Goal: Information Seeking & Learning: Understand process/instructions

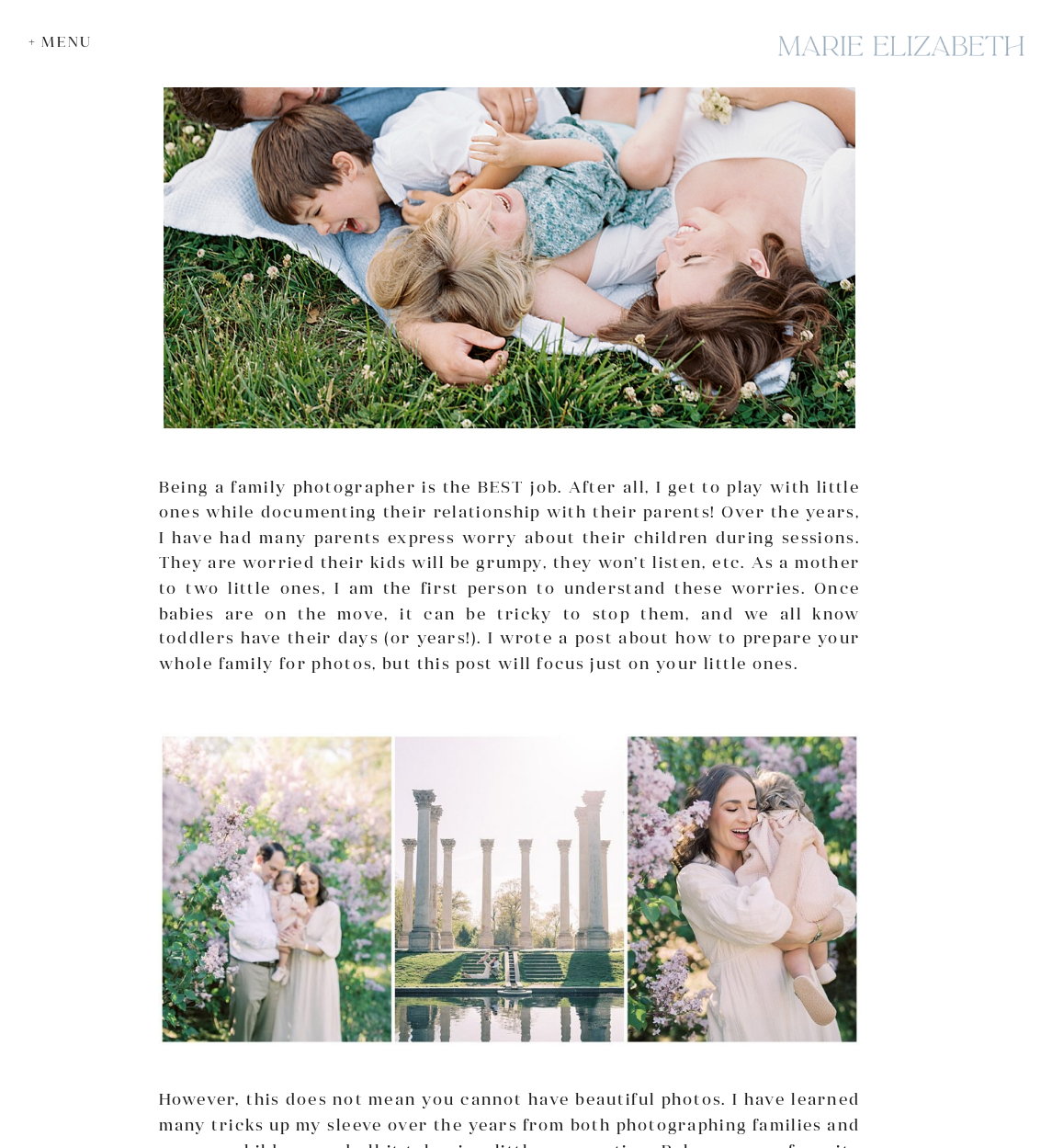
scroll to position [466, 0]
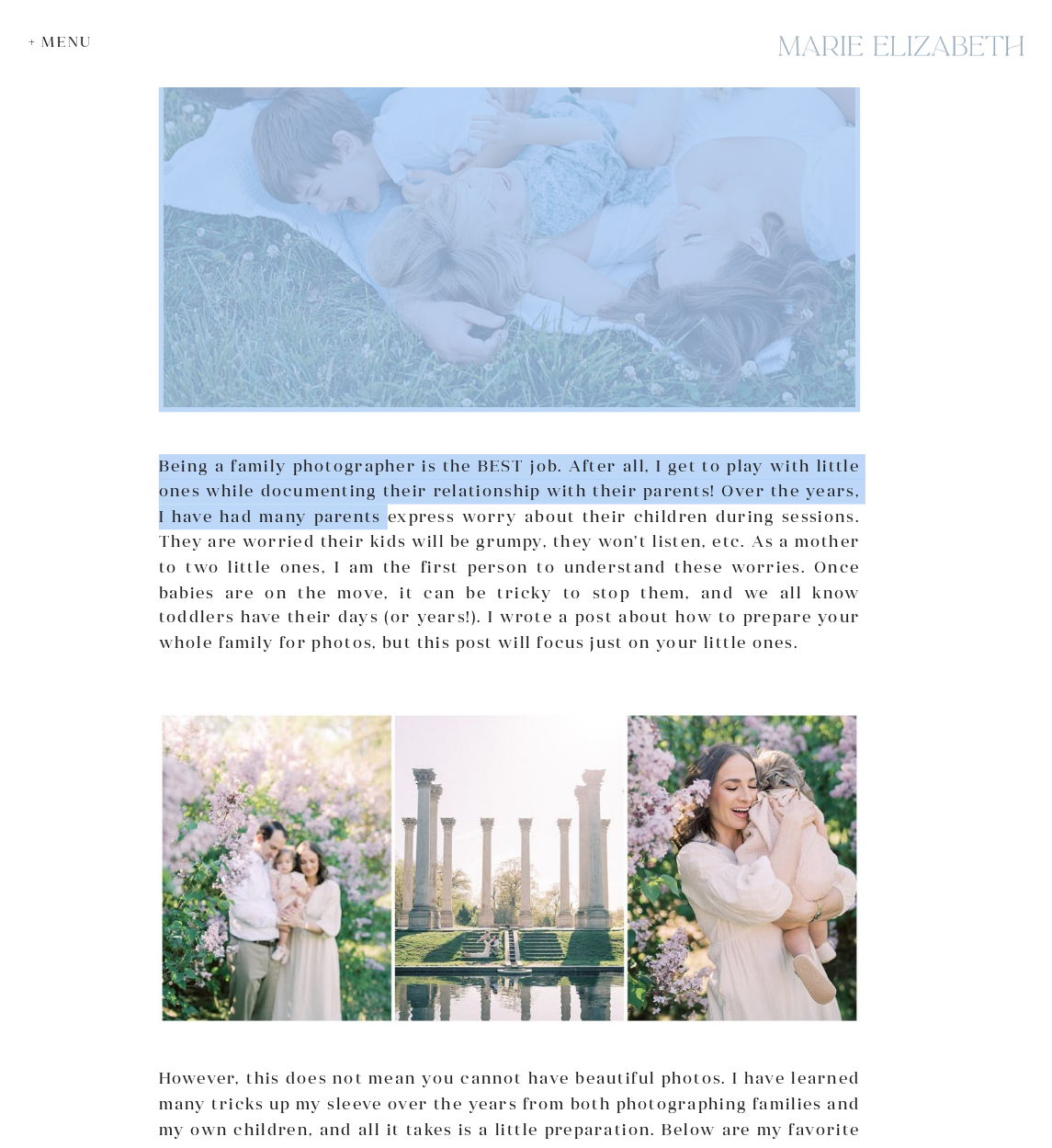
drag, startPoint x: 156, startPoint y: 454, endPoint x: 381, endPoint y: 514, distance: 232.9
click at [381, 514] on p "Being a family photographer is the BEST job. After all, I get to play with litt…" at bounding box center [509, 555] width 701 height 203
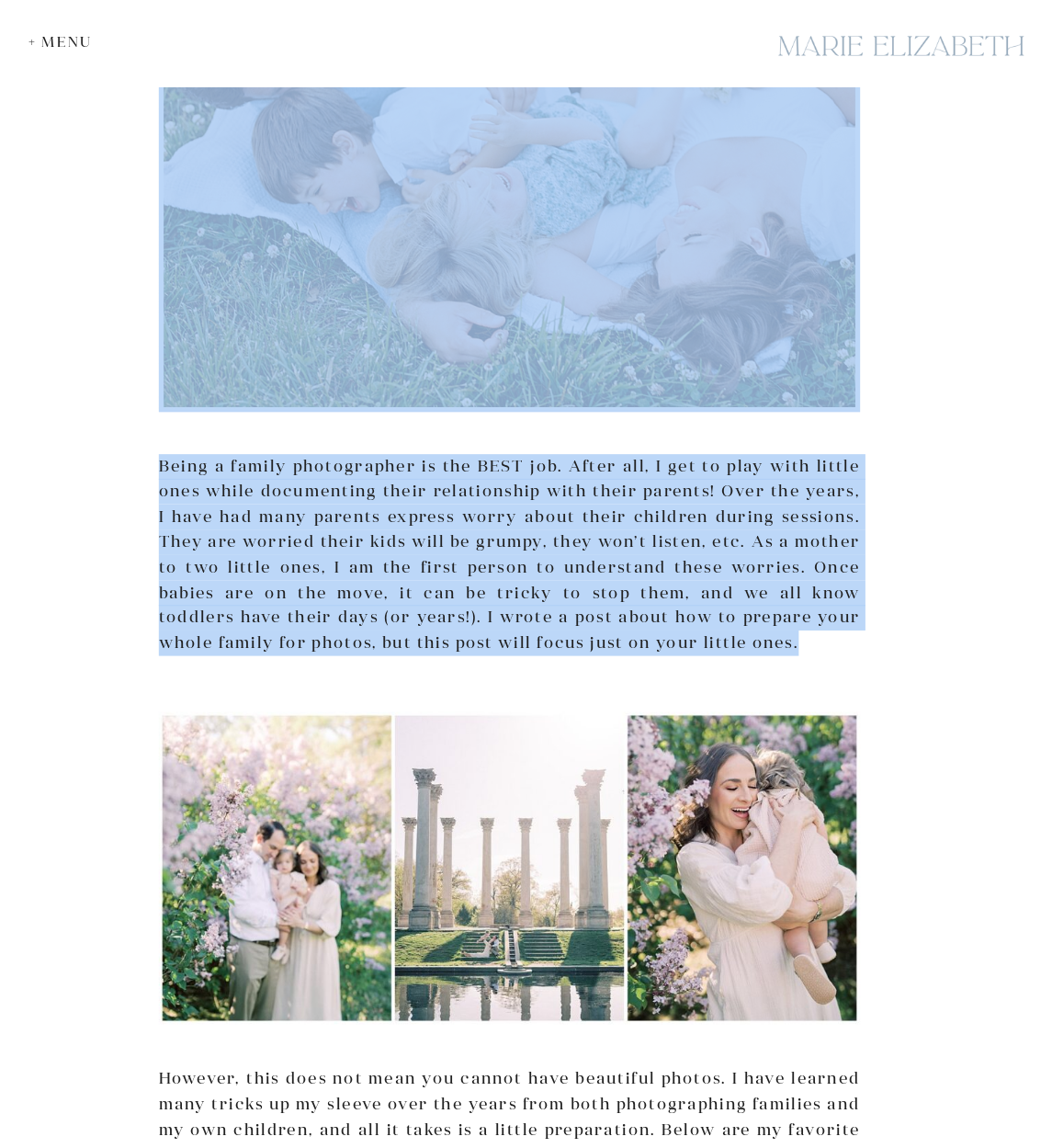
drag, startPoint x: 735, startPoint y: 637, endPoint x: 157, endPoint y: 458, distance: 605.1
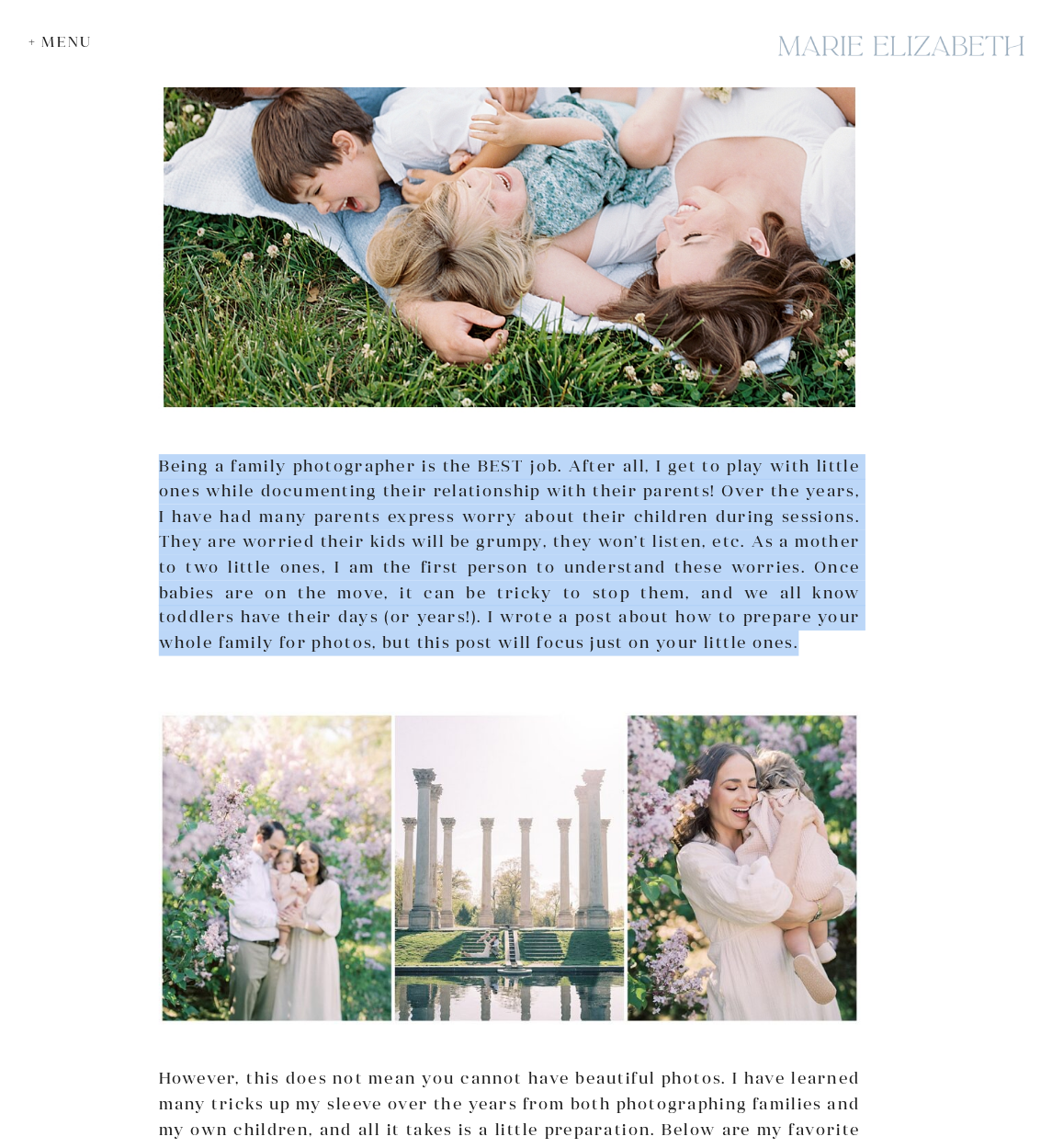
drag, startPoint x: 730, startPoint y: 635, endPoint x: 160, endPoint y: 467, distance: 594.2
click at [160, 467] on p "Being a family photographer is the BEST job. After all, I get to play with litt…" at bounding box center [509, 555] width 701 height 203
copy p "Being a family photographer is the BEST job. After all, I get to play with litt…"
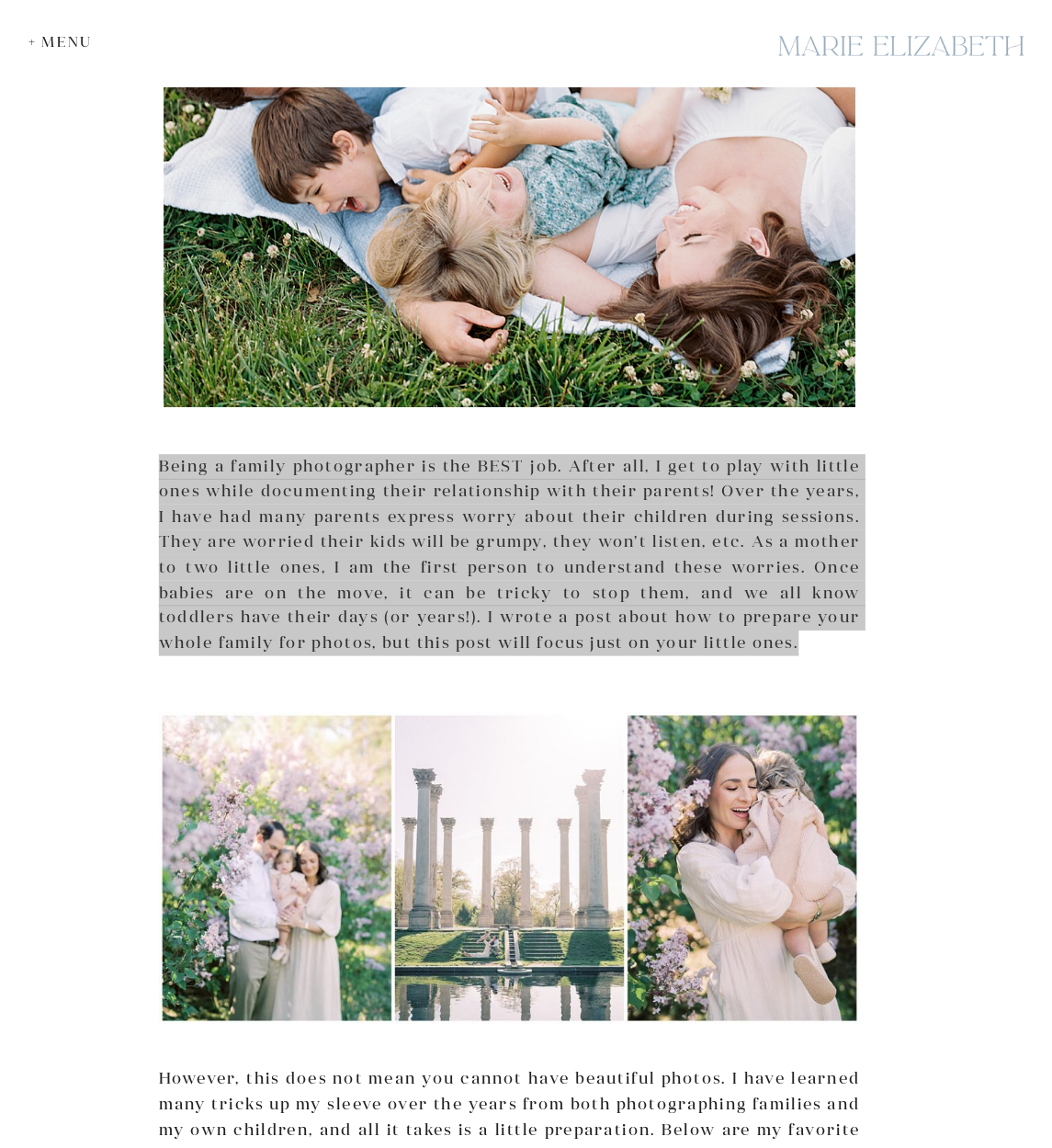
drag, startPoint x: 1029, startPoint y: 380, endPoint x: 472, endPoint y: 469, distance: 564.1
click at [472, 469] on p "Being a family photographer is the BEST job. After all, I get to play with litt…" at bounding box center [509, 555] width 701 height 203
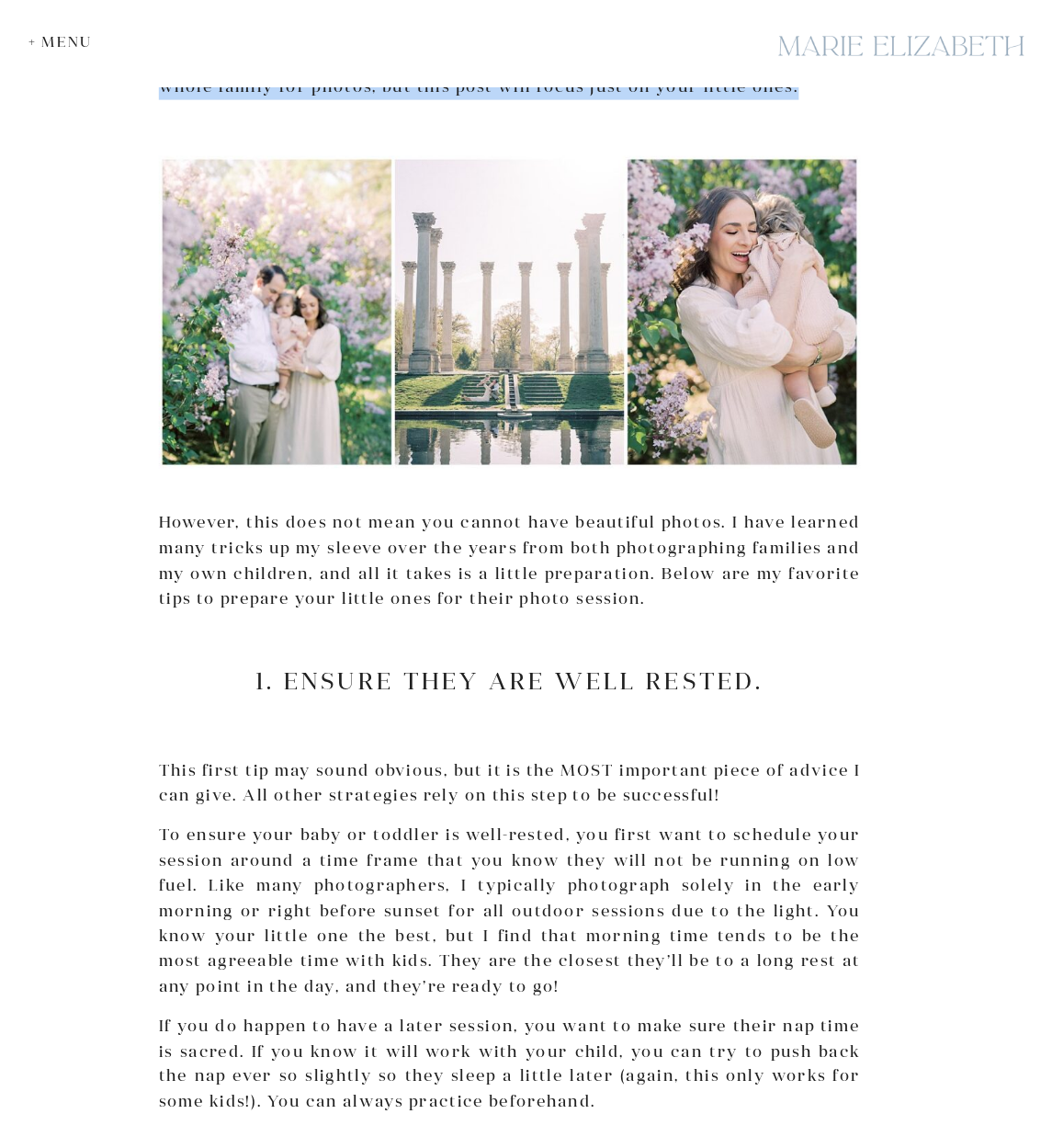
scroll to position [1279, 0]
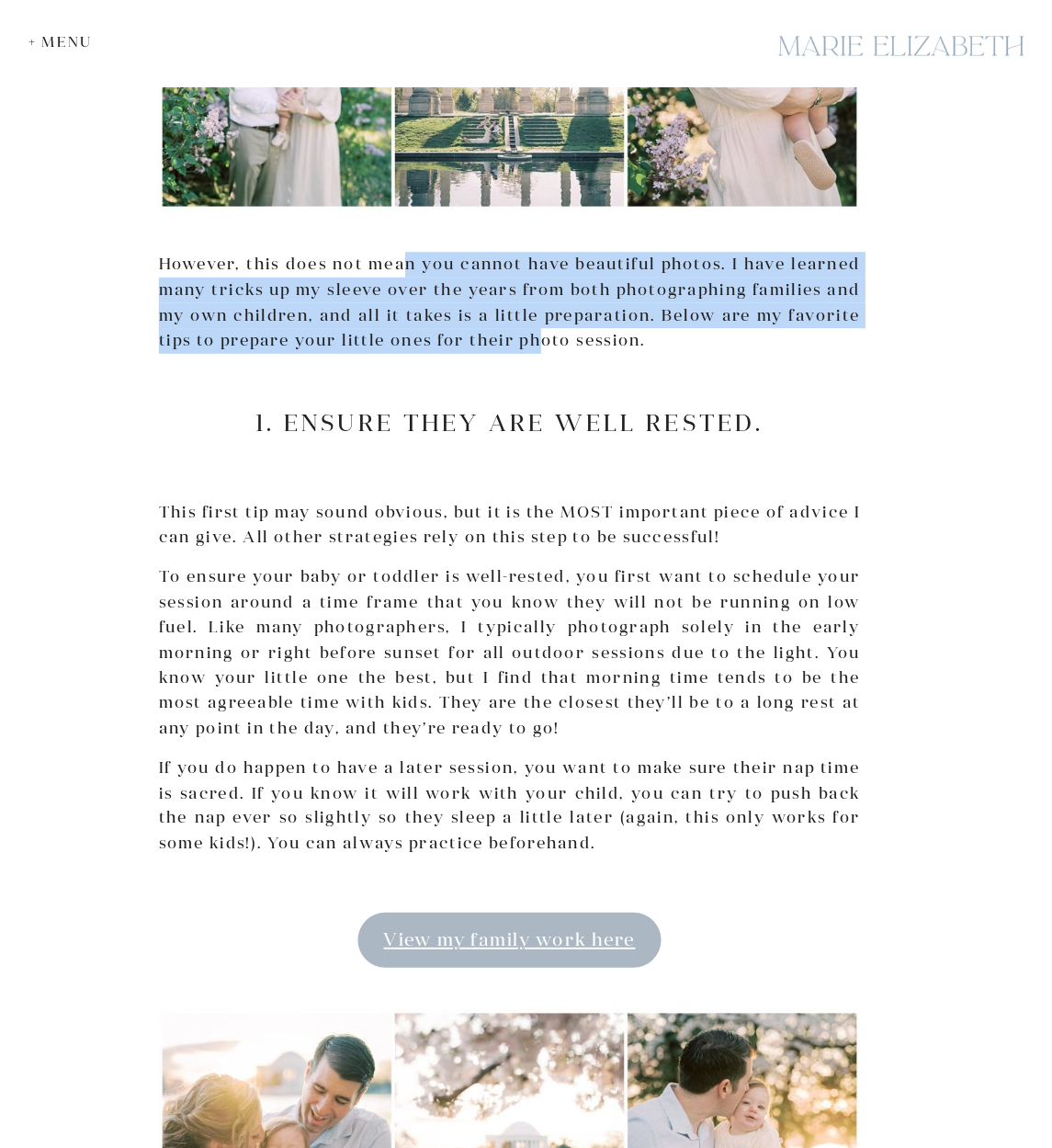
drag, startPoint x: 402, startPoint y: 255, endPoint x: 540, endPoint y: 329, distance: 156.6
click at [540, 329] on p "However, this does not mean you cannot have beautiful photos. I have learned ma…" at bounding box center [509, 302] width 701 height 101
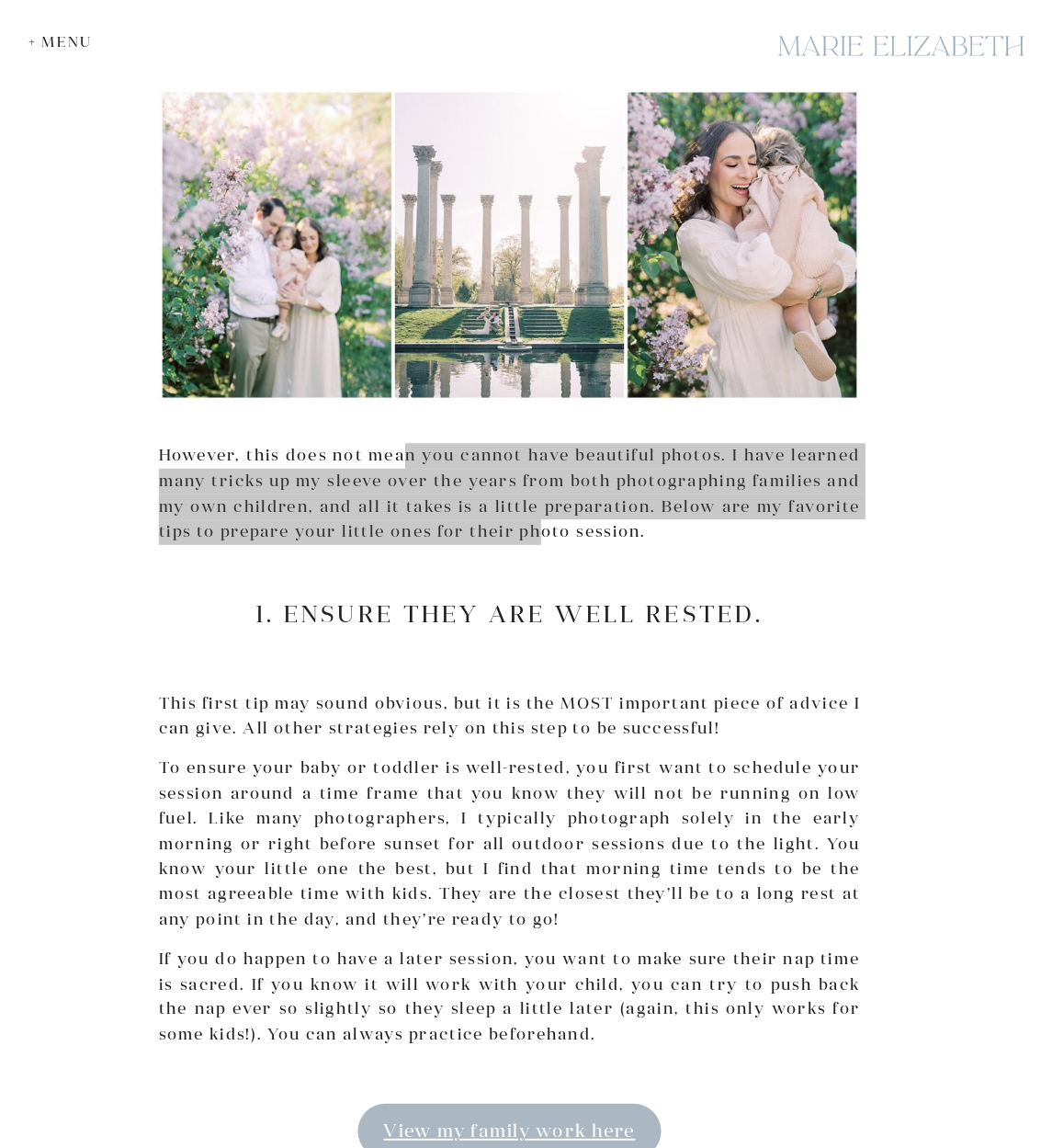
scroll to position [1070, 0]
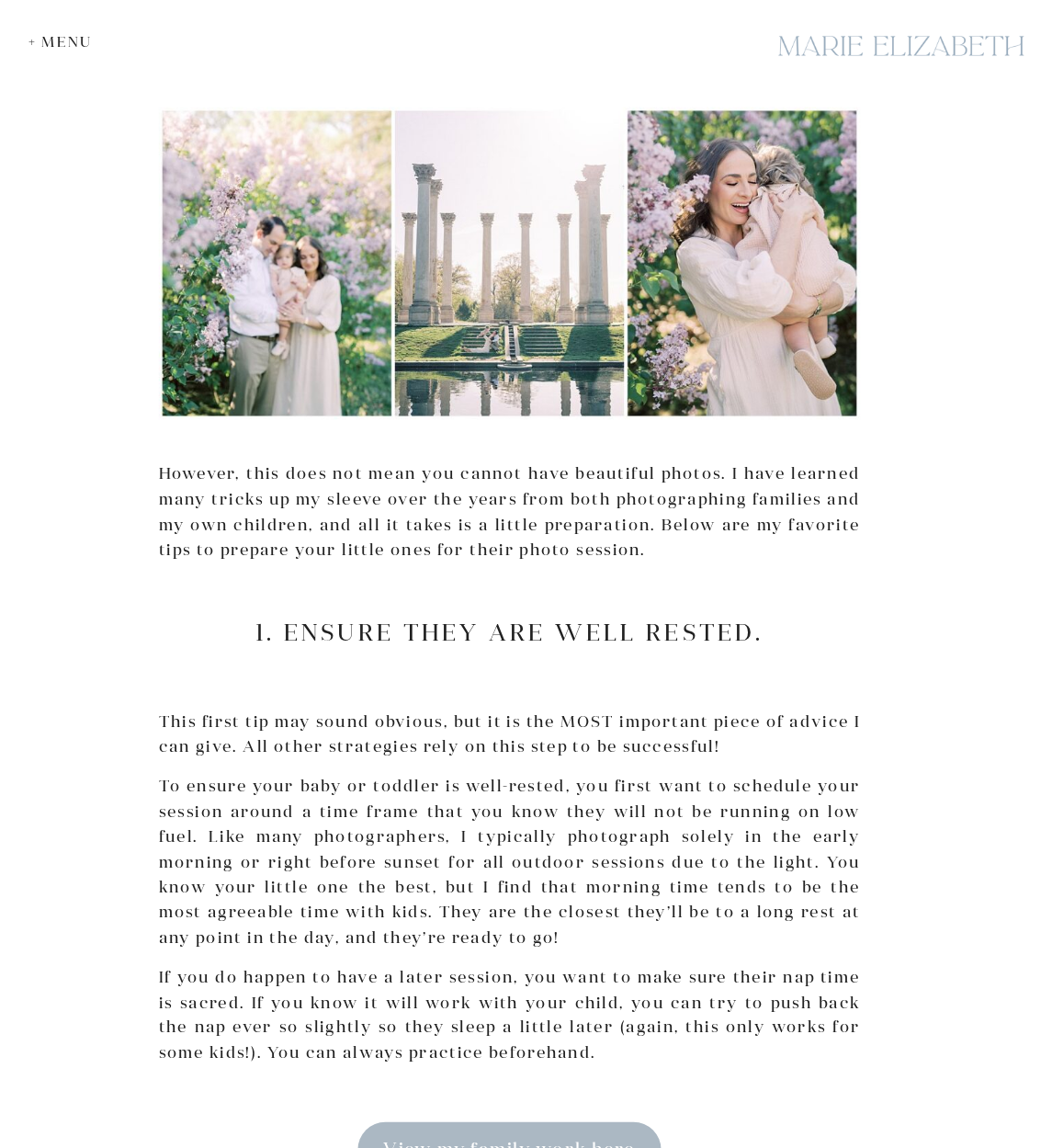
click at [632, 526] on p "However, this does not mean you cannot have beautiful photos. I have learned ma…" at bounding box center [509, 512] width 701 height 101
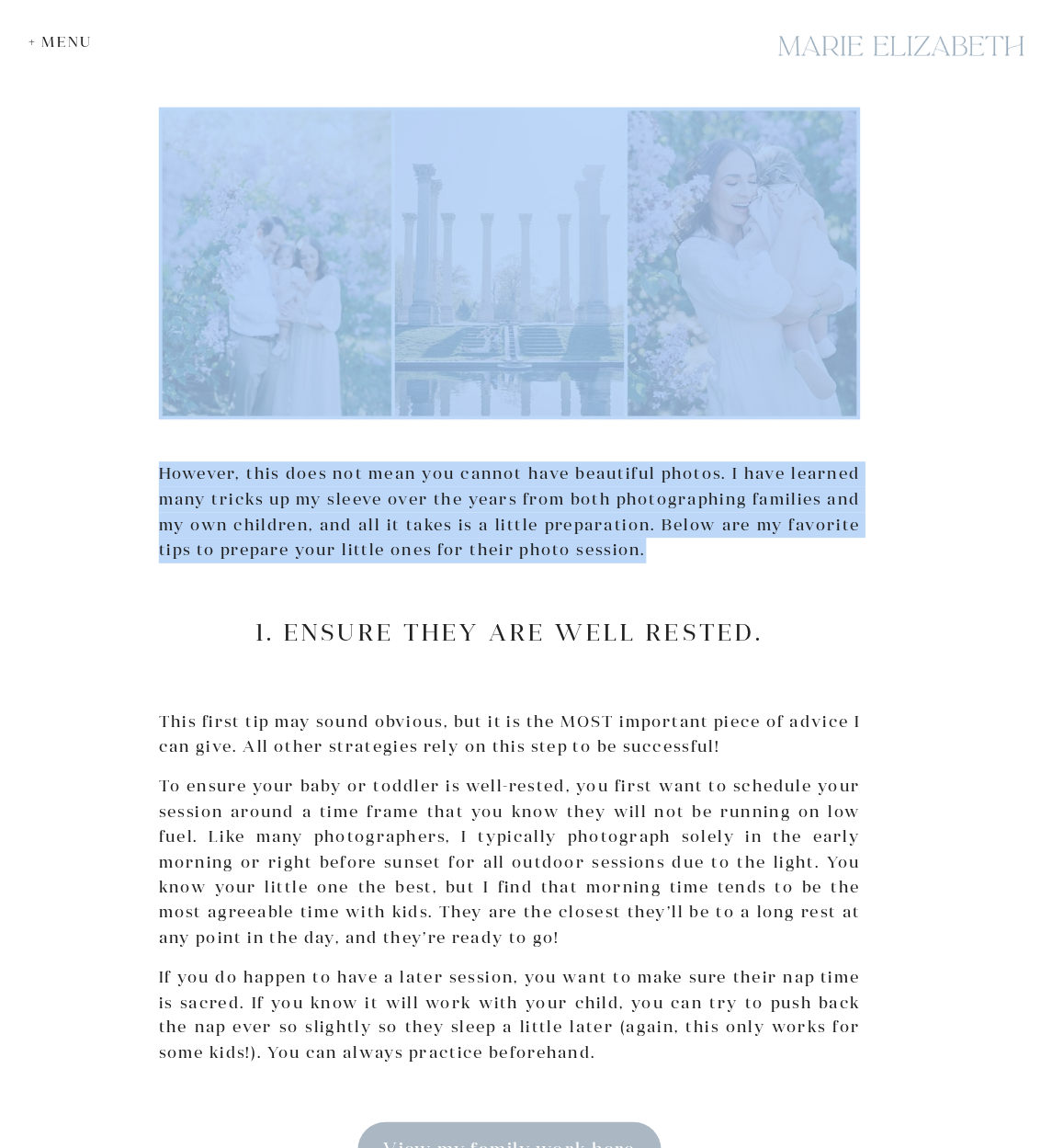
drag, startPoint x: 646, startPoint y: 540, endPoint x: 156, endPoint y: 468, distance: 495.3
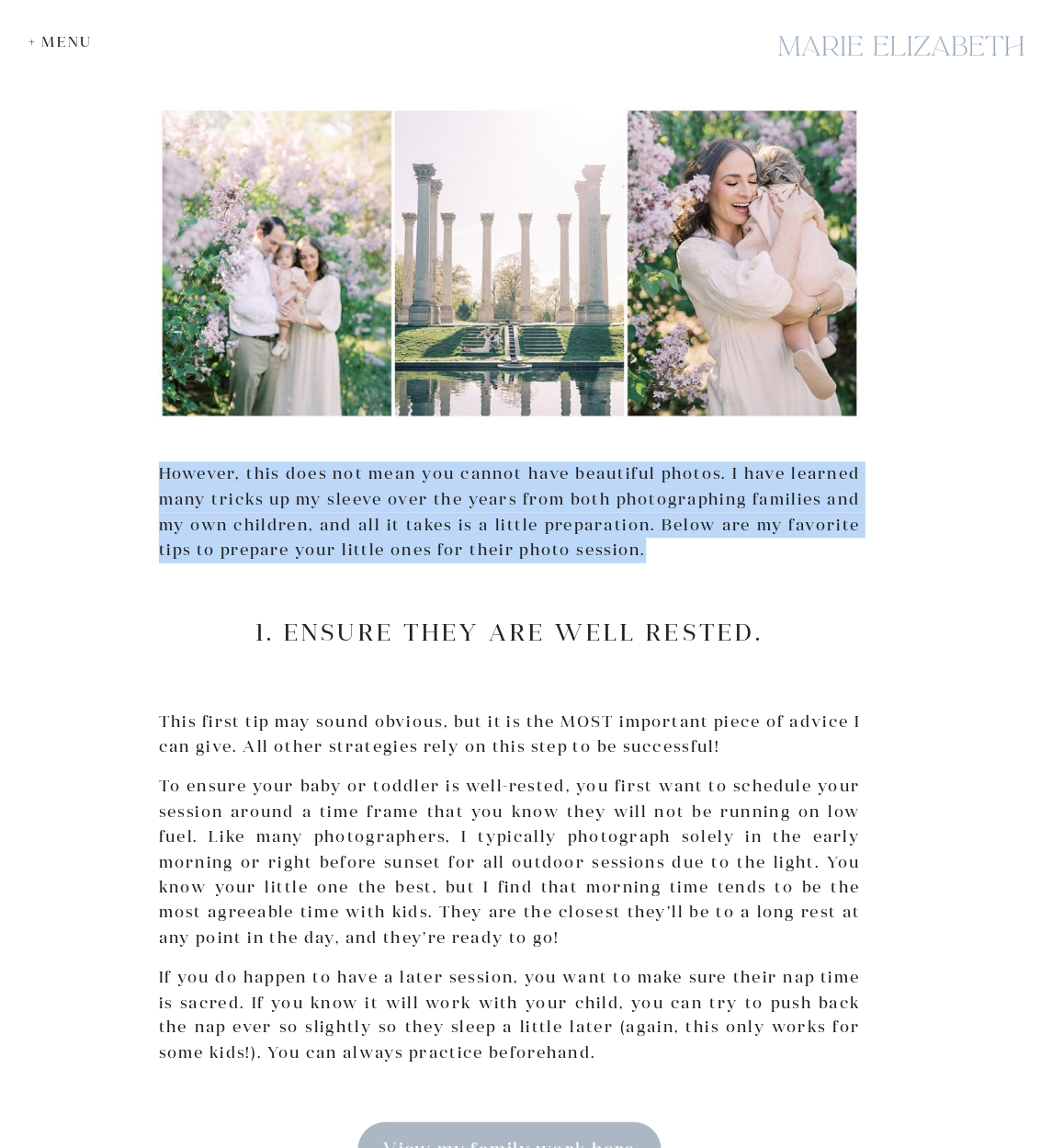
drag, startPoint x: 159, startPoint y: 464, endPoint x: 650, endPoint y: 539, distance: 496.7
click at [650, 539] on p "However, this does not mean you cannot have beautiful photos. I have learned ma…" at bounding box center [509, 512] width 701 height 101
copy p "However, this does not mean you cannot have beautiful photos. I have learned ma…"
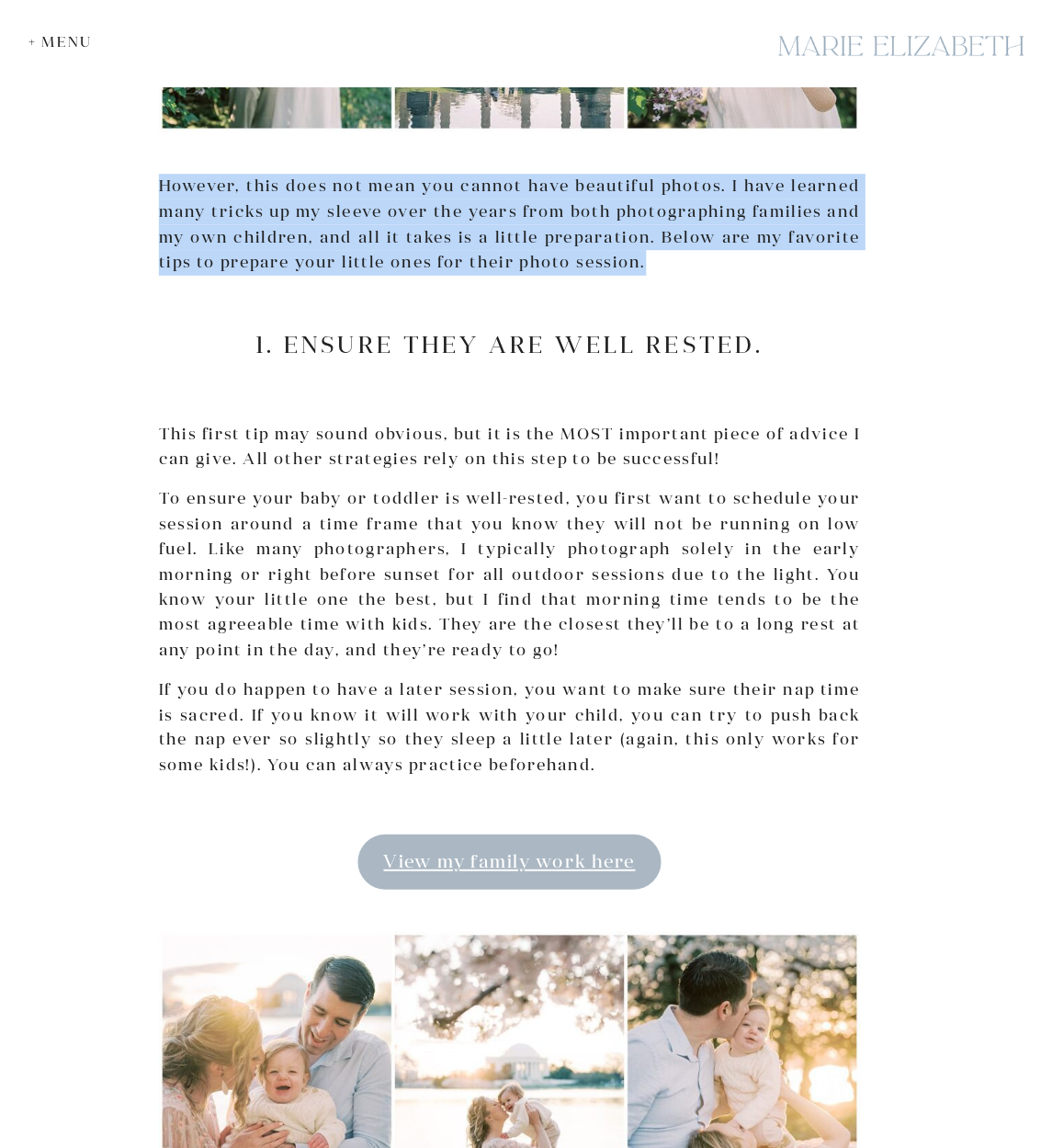
scroll to position [1359, 0]
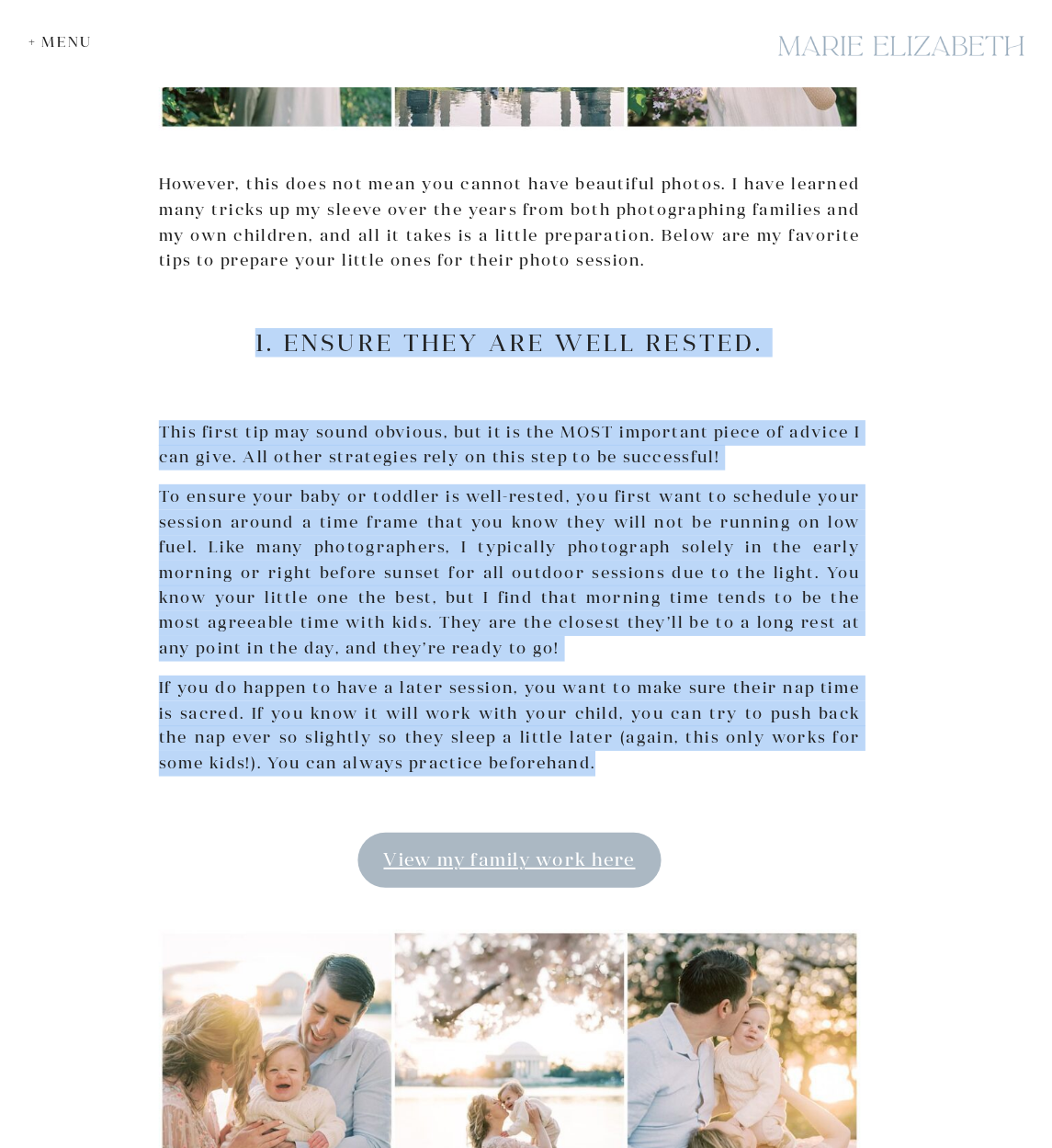
drag, startPoint x: 235, startPoint y: 318, endPoint x: 700, endPoint y: 733, distance: 623.3
copy div "1. Ensure they are well rested. This first tip may sound obvious, but it is the…"
click at [603, 848] on span "View my family work here" at bounding box center [508, 858] width 251 height 22
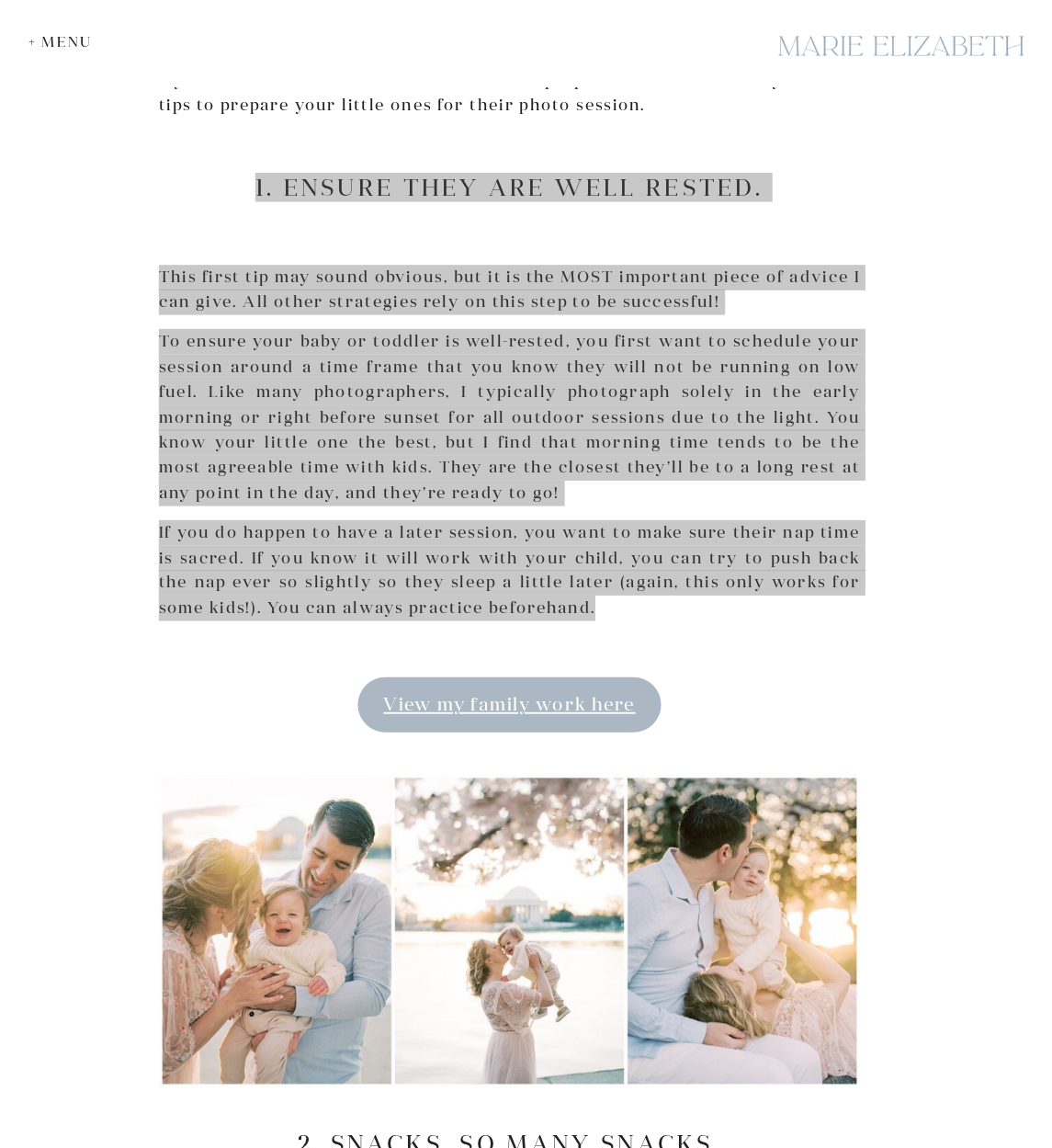
scroll to position [1748, 0]
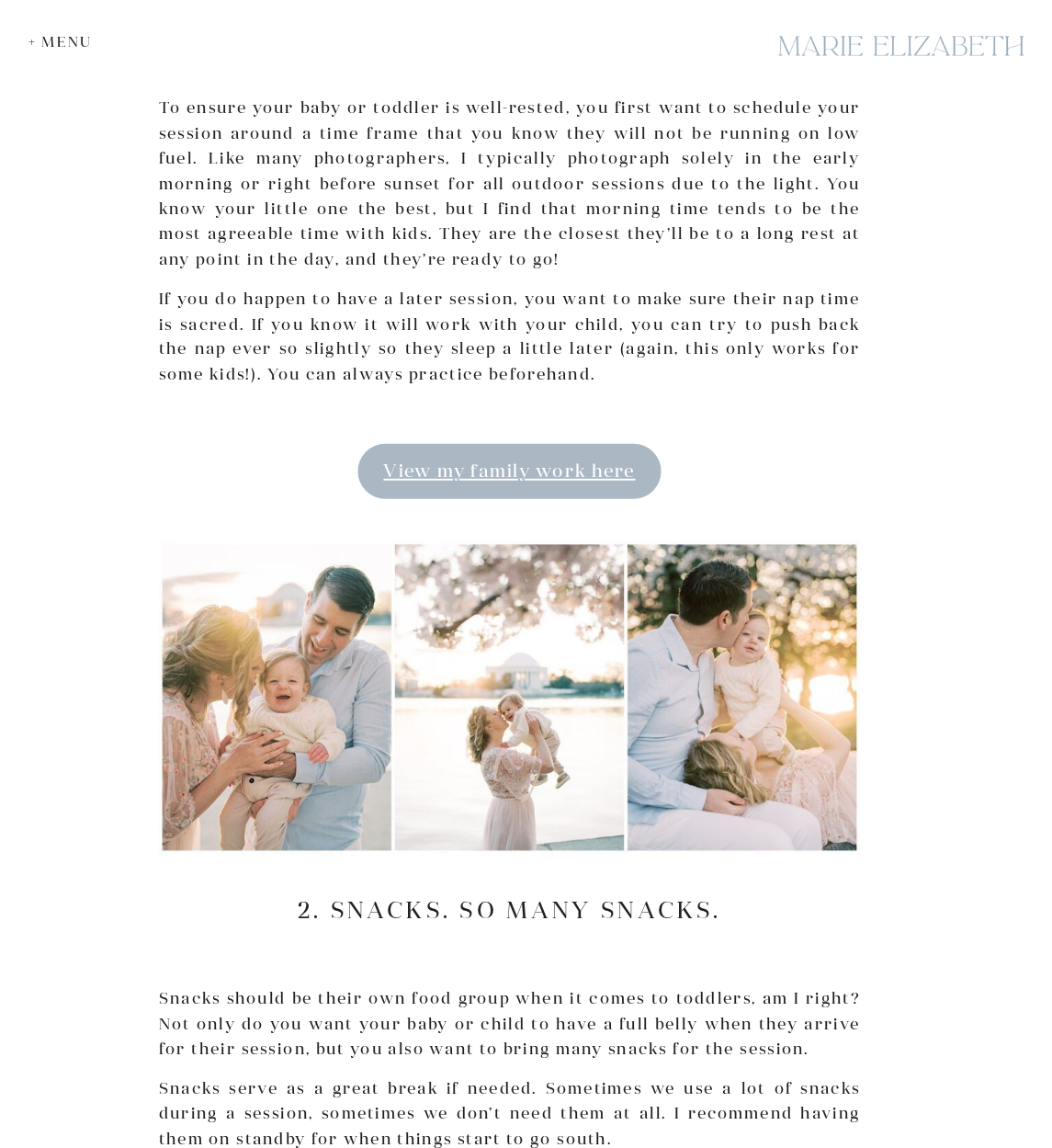
click at [694, 897] on h2 "2. SNACKS. So many snacks." at bounding box center [509, 909] width 701 height 28
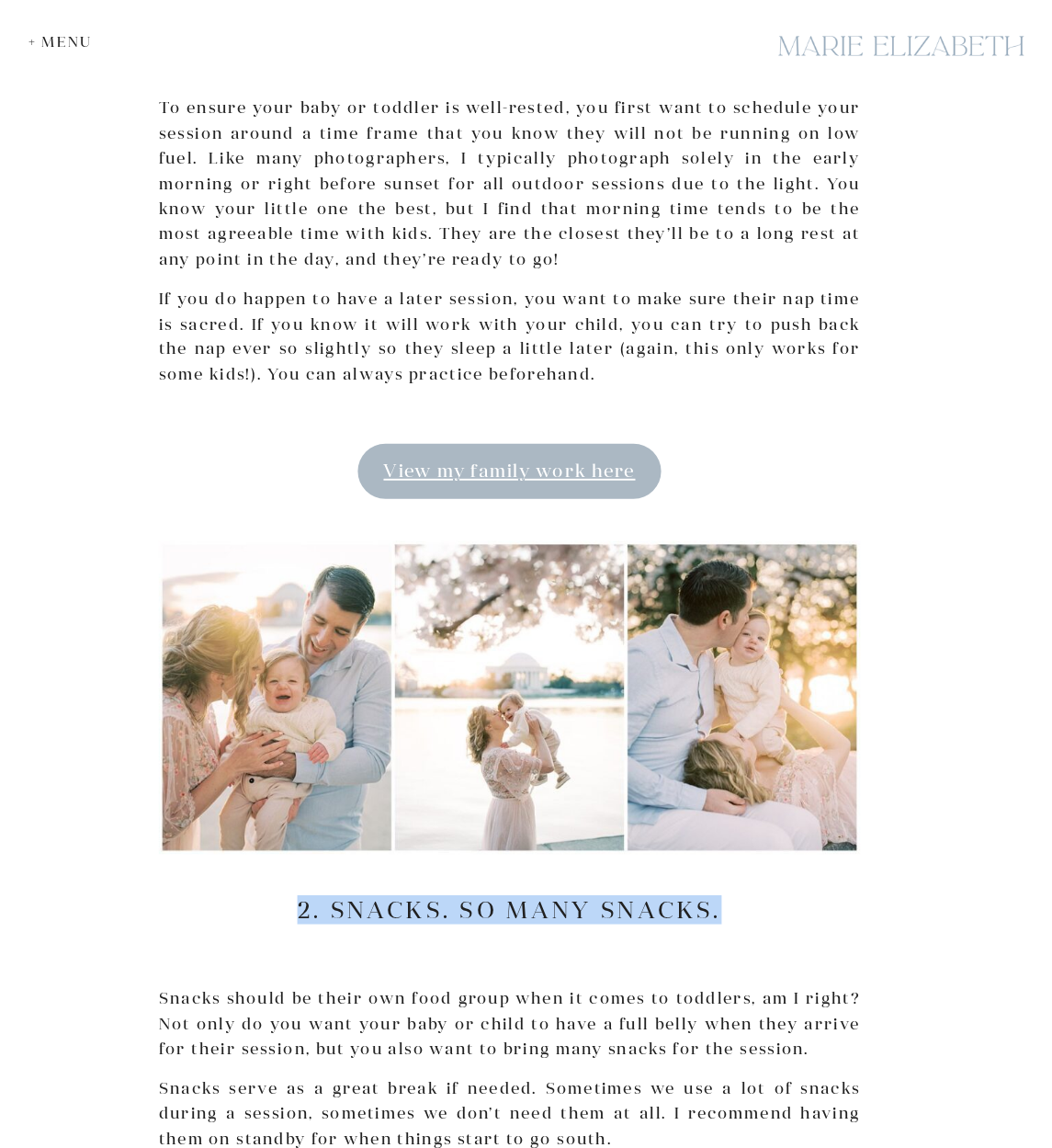
drag, startPoint x: 719, startPoint y: 891, endPoint x: 256, endPoint y: 867, distance: 463.6
copy div "2. SNACKS. So many snacks."
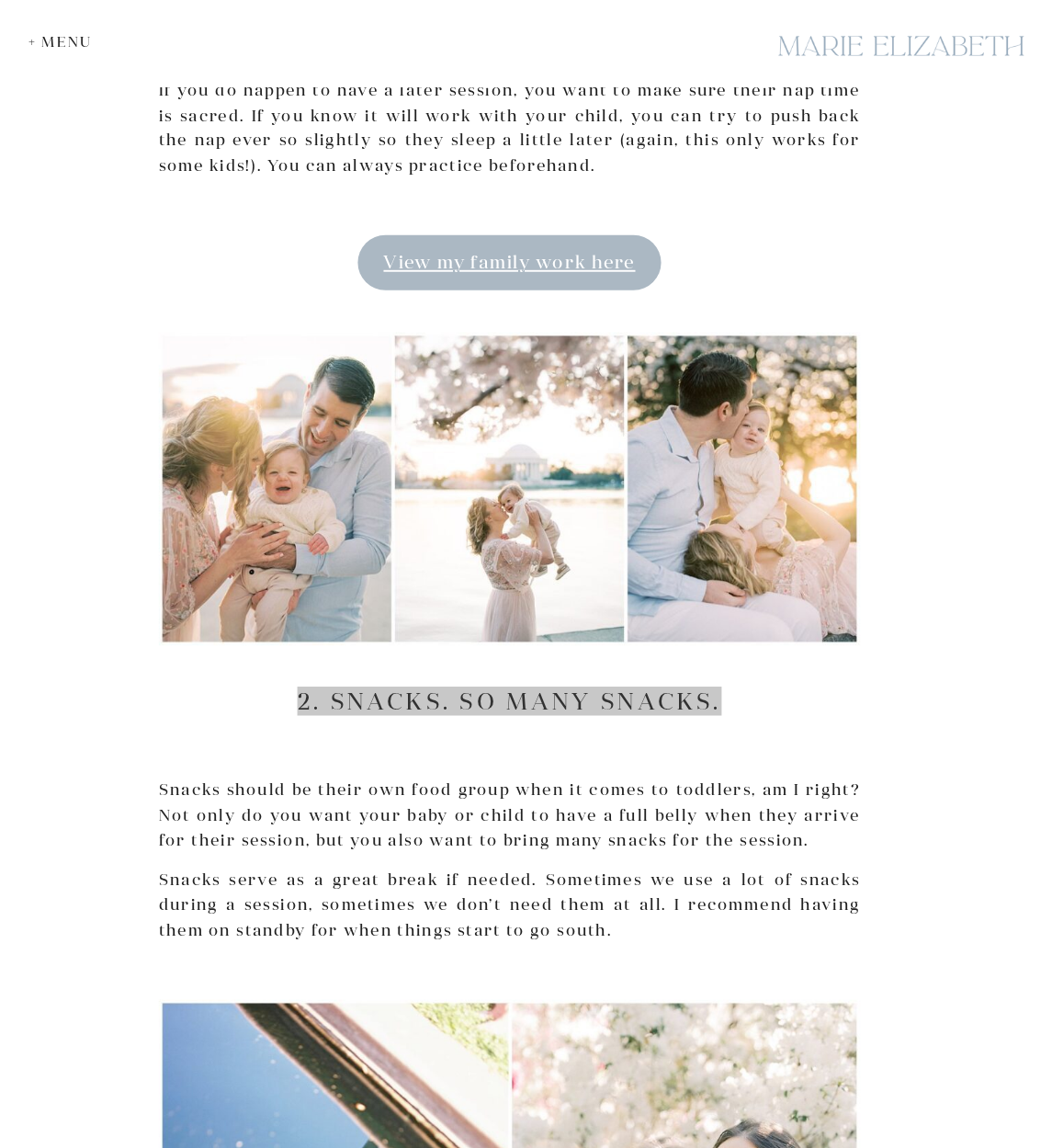
scroll to position [2024, 0]
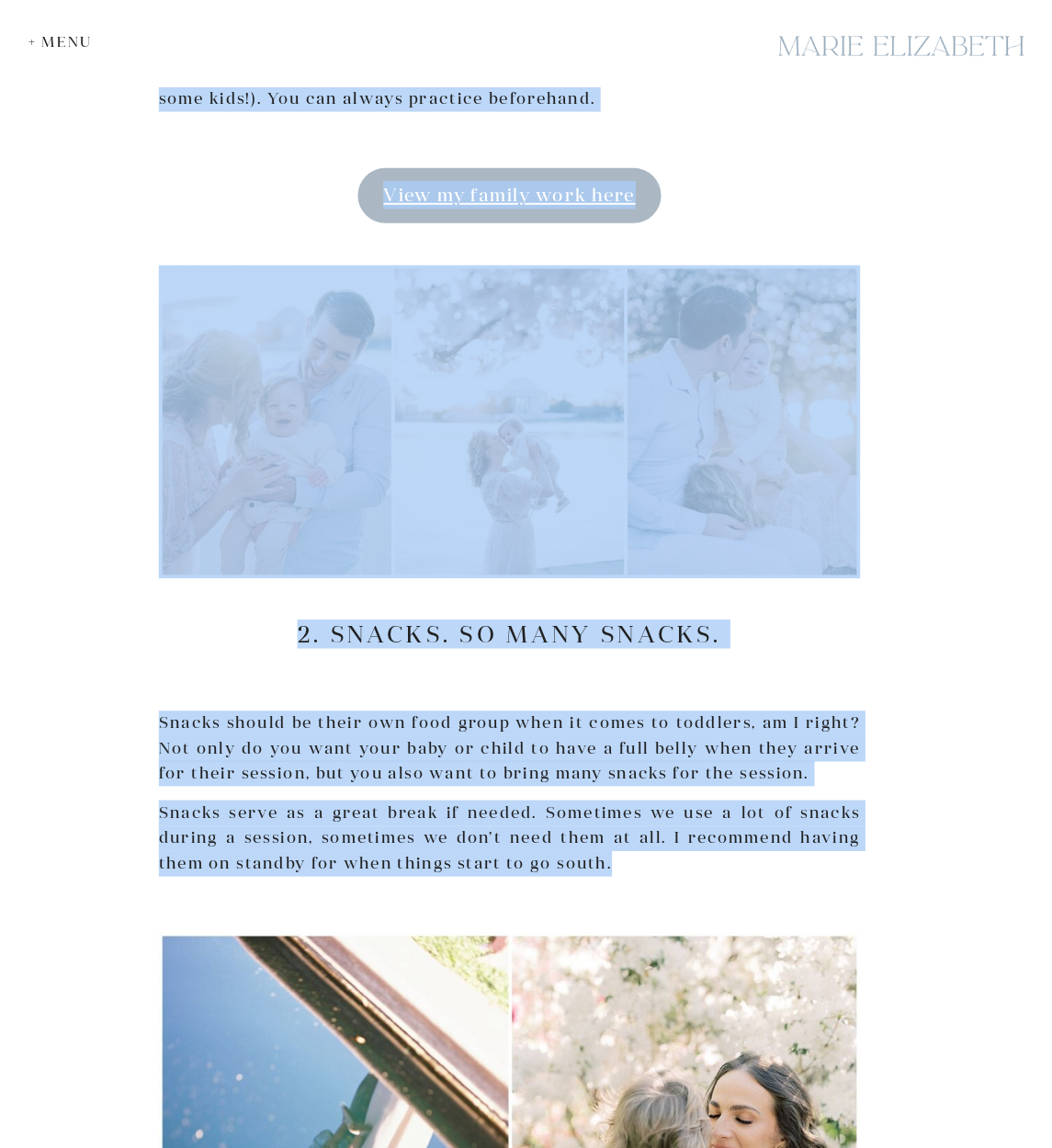
drag, startPoint x: 612, startPoint y: 845, endPoint x: 155, endPoint y: 701, distance: 479.2
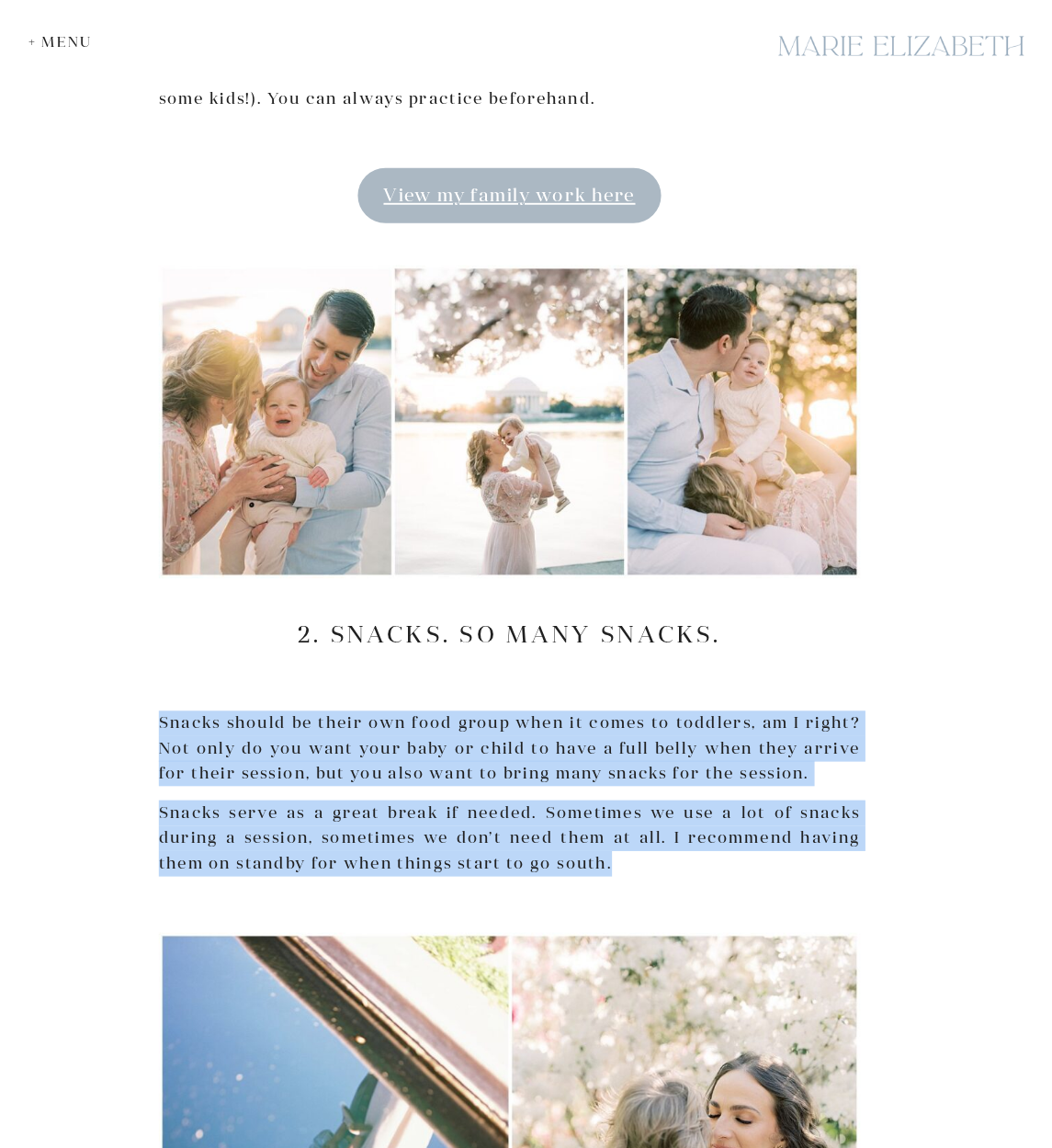
drag, startPoint x: 160, startPoint y: 700, endPoint x: 629, endPoint y: 846, distance: 491.2
copy div "Snacks should be their own food group when it comes to toddlers, am I right? No…"
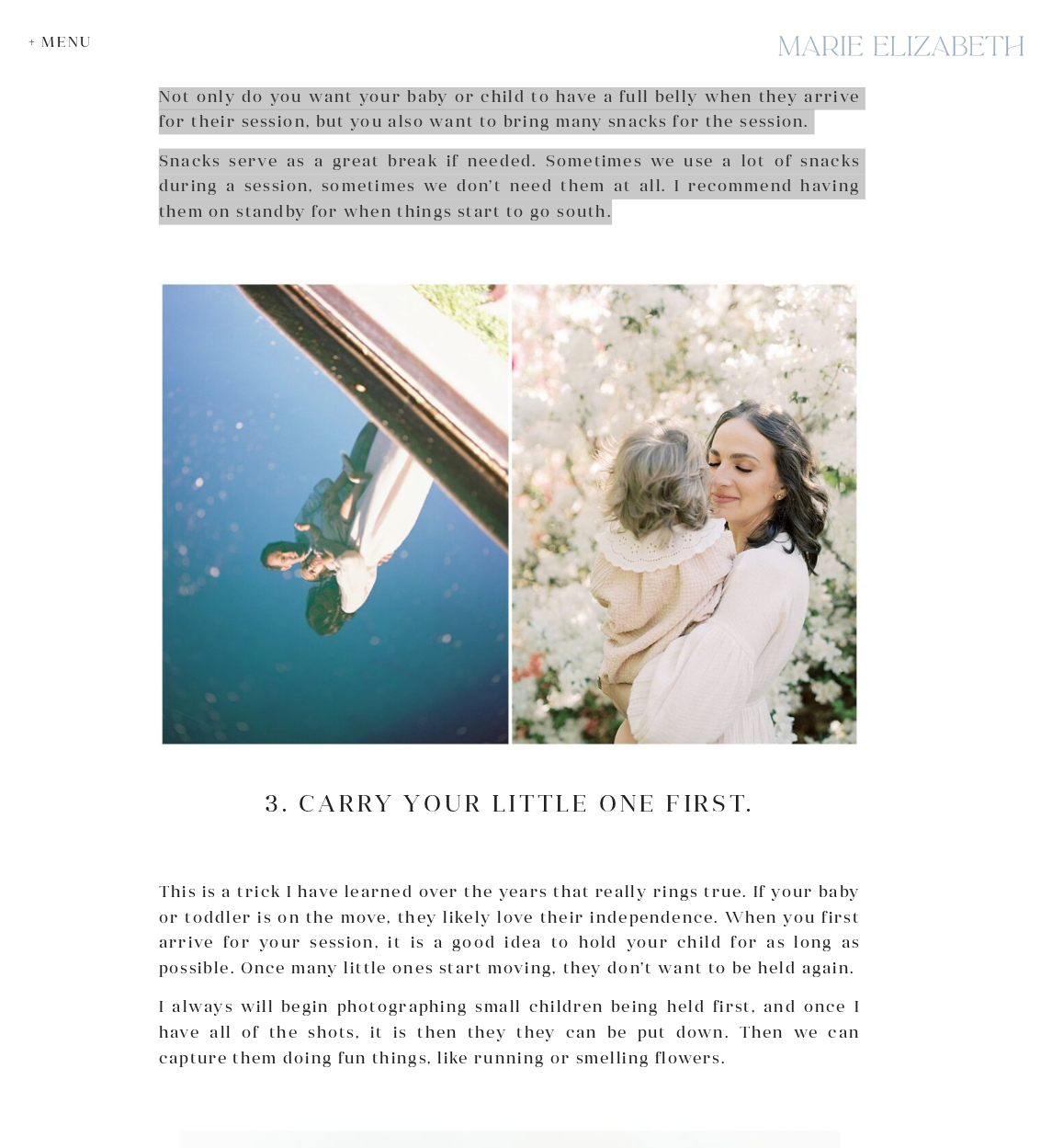
scroll to position [2818, 0]
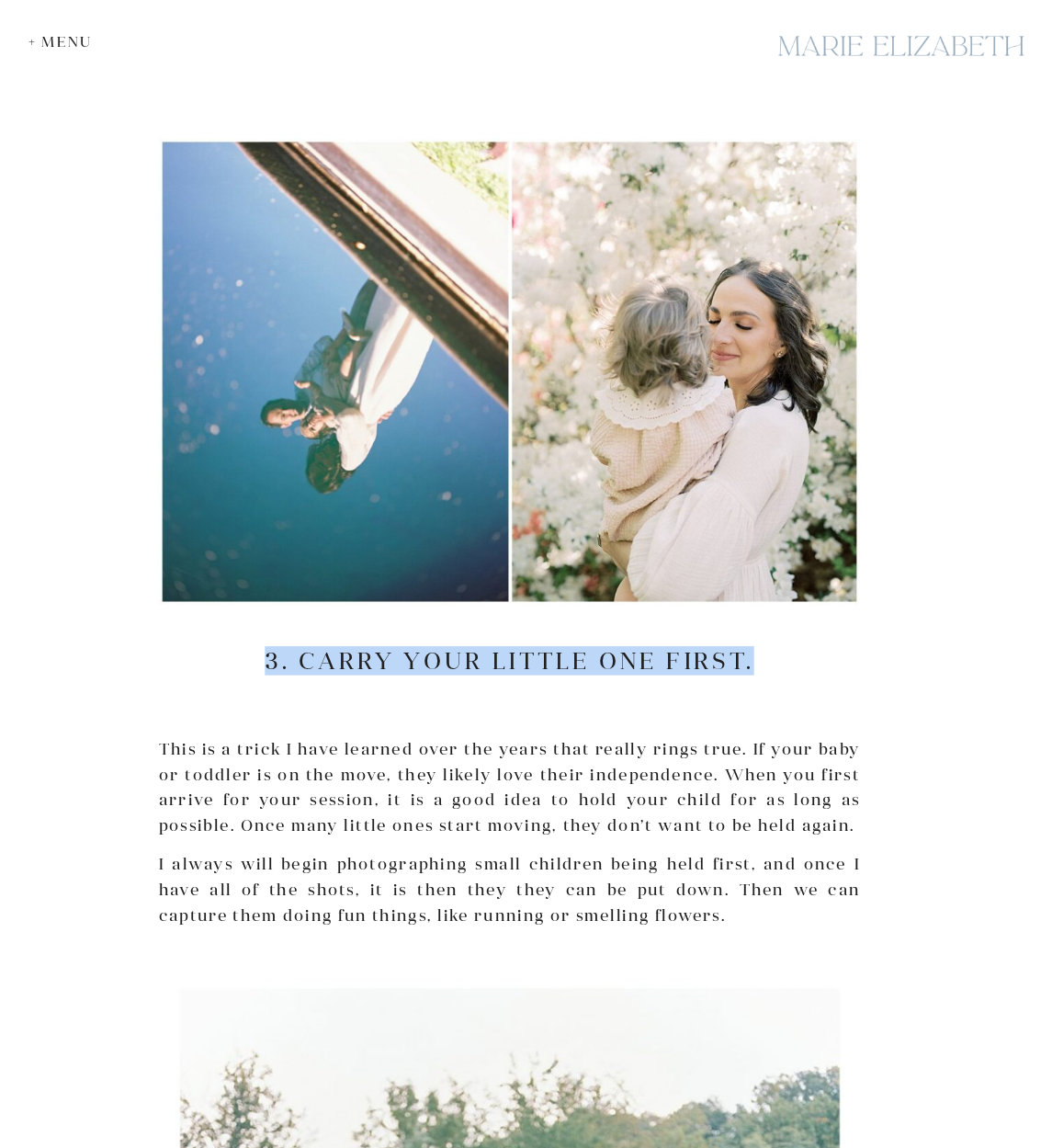
drag, startPoint x: 759, startPoint y: 635, endPoint x: 190, endPoint y: 625, distance: 569.1
click at [190, 647] on h2 "3. Carry your little one FIRST." at bounding box center [509, 661] width 701 height 28
copy h2 "3. Carry your little one FIRST."
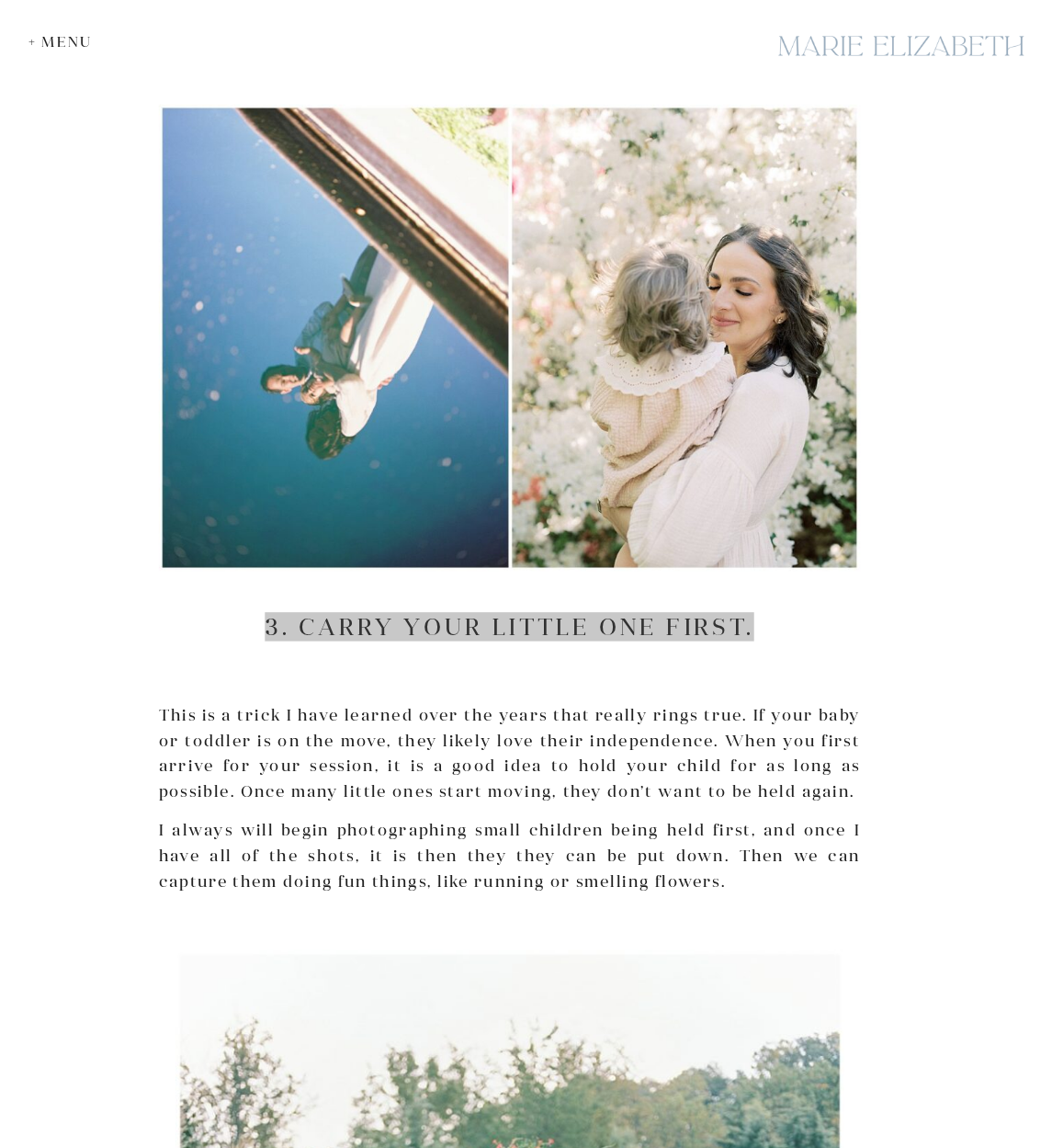
scroll to position [2863, 0]
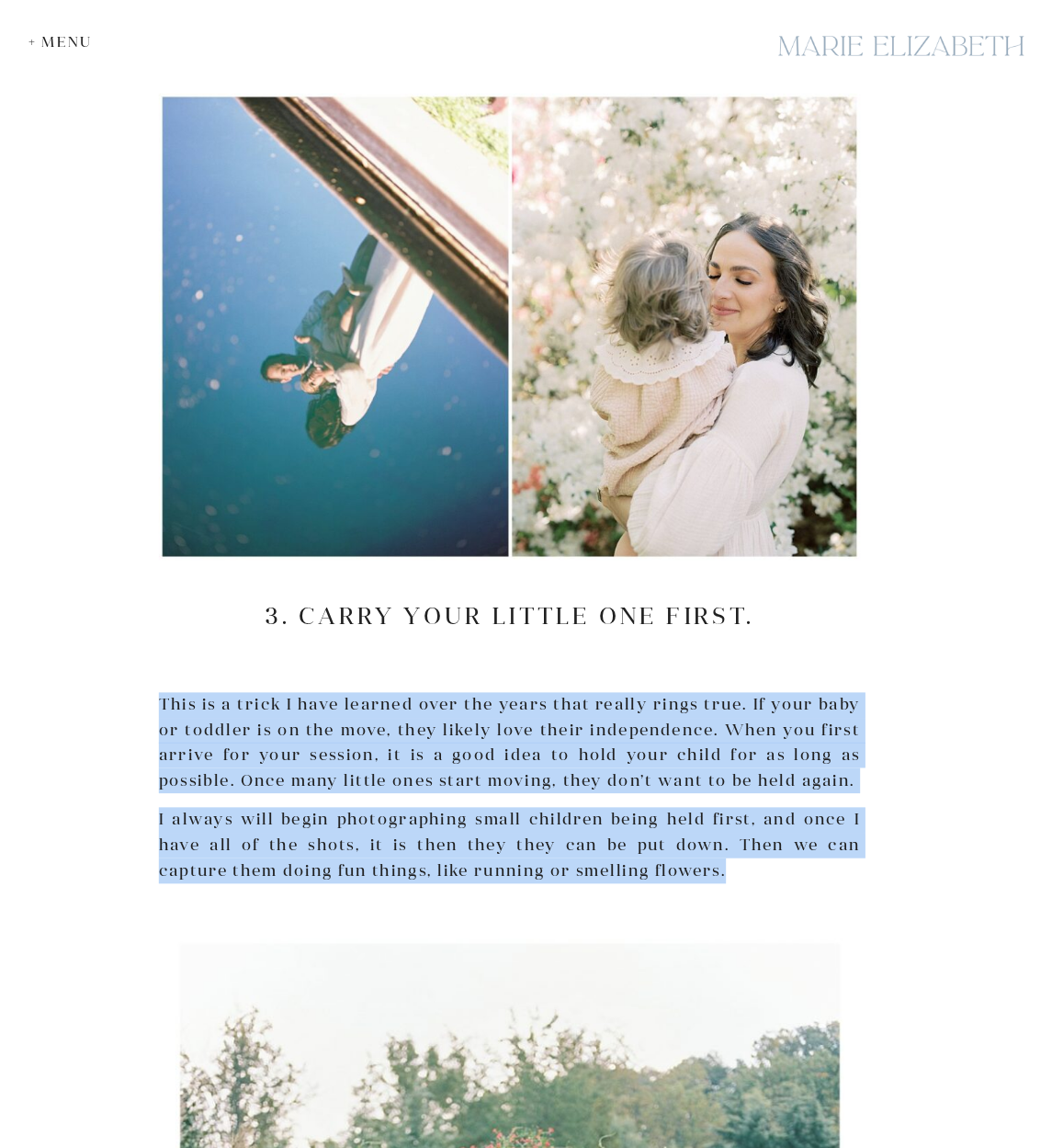
drag, startPoint x: 651, startPoint y: 841, endPoint x: 161, endPoint y: 676, distance: 517.0
copy div "This is a trick I have learned over the years that really rings true. If your b…"
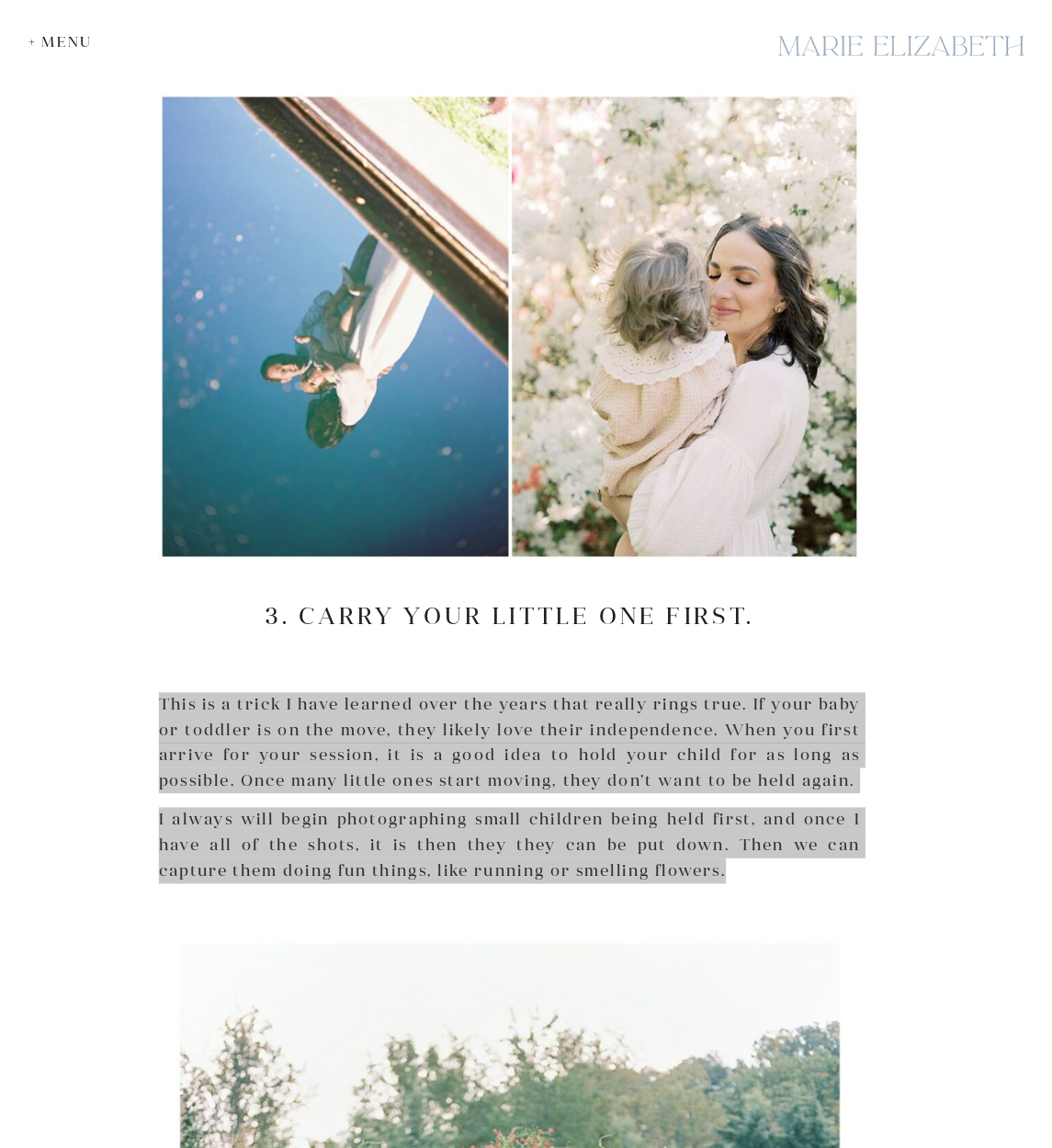
drag, startPoint x: 1004, startPoint y: 776, endPoint x: 392, endPoint y: 682, distance: 619.2
click at [392, 692] on p "This is a trick I have learned over the years that really rings true. If your b…" at bounding box center [509, 743] width 701 height 101
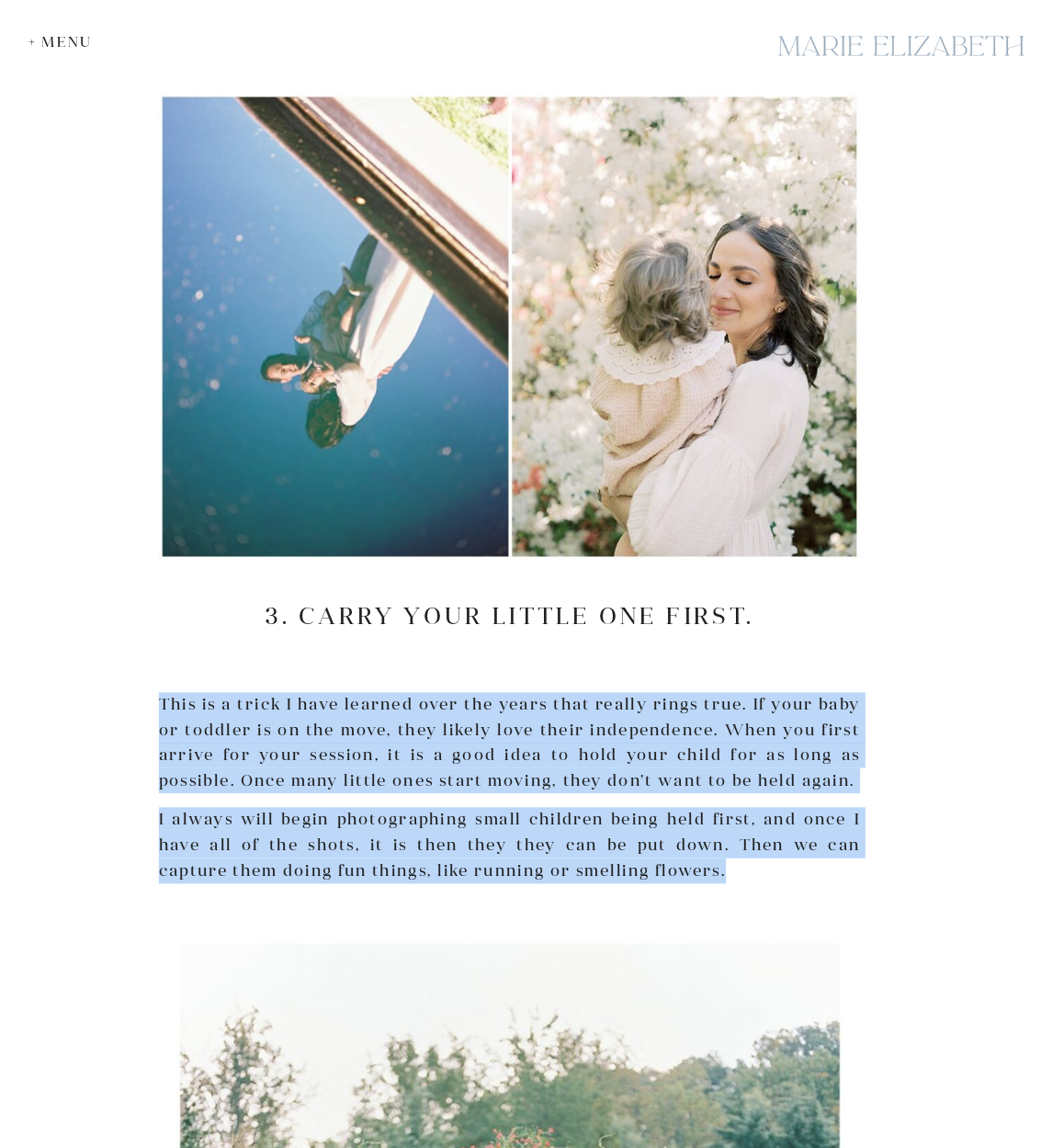
click at [651, 846] on p "I always will begin photographing small children being held first, and once I h…" at bounding box center [509, 844] width 701 height 76
drag, startPoint x: 651, startPoint y: 846, endPoint x: 159, endPoint y: 672, distance: 521.9
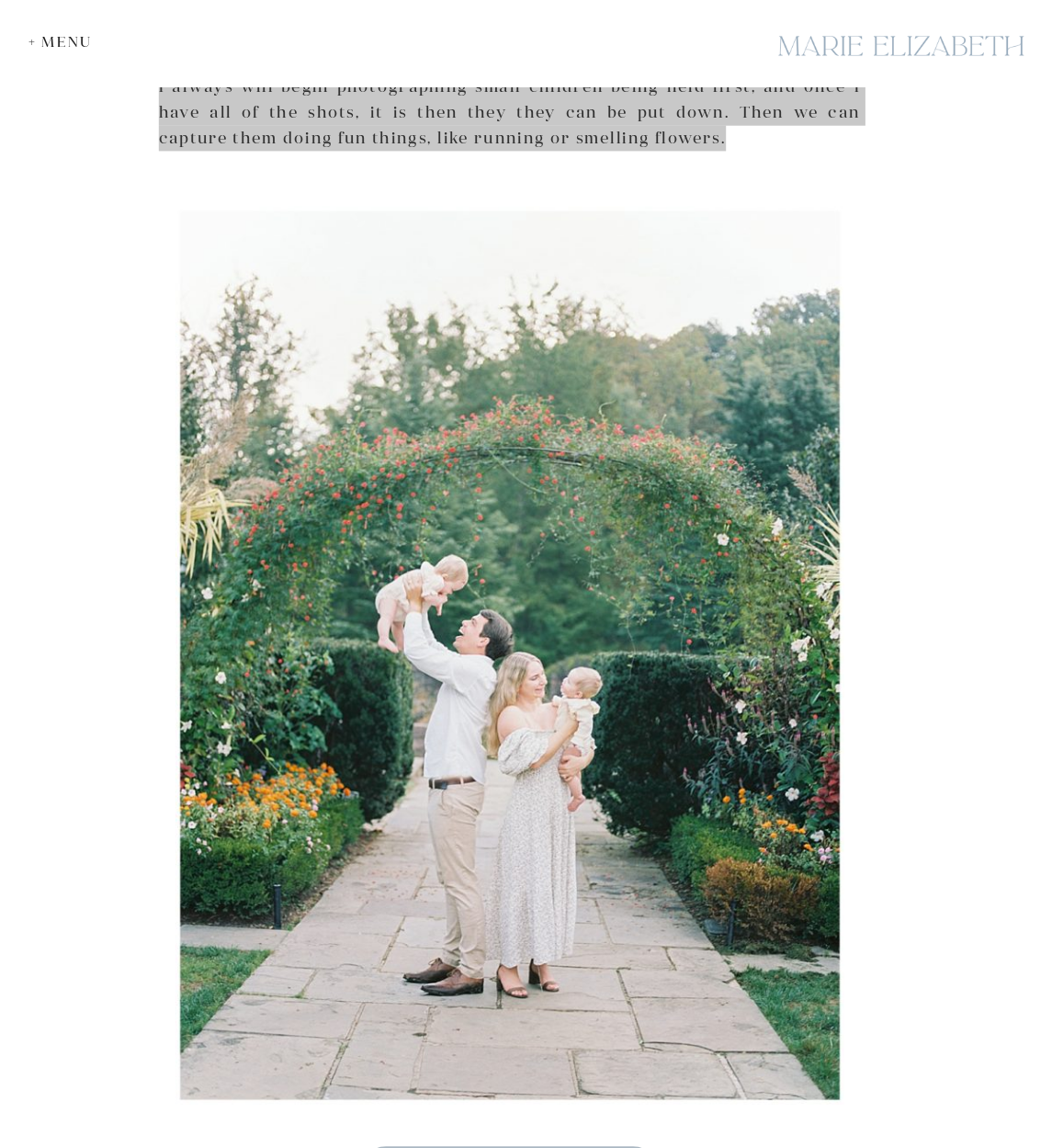
scroll to position [4073, 0]
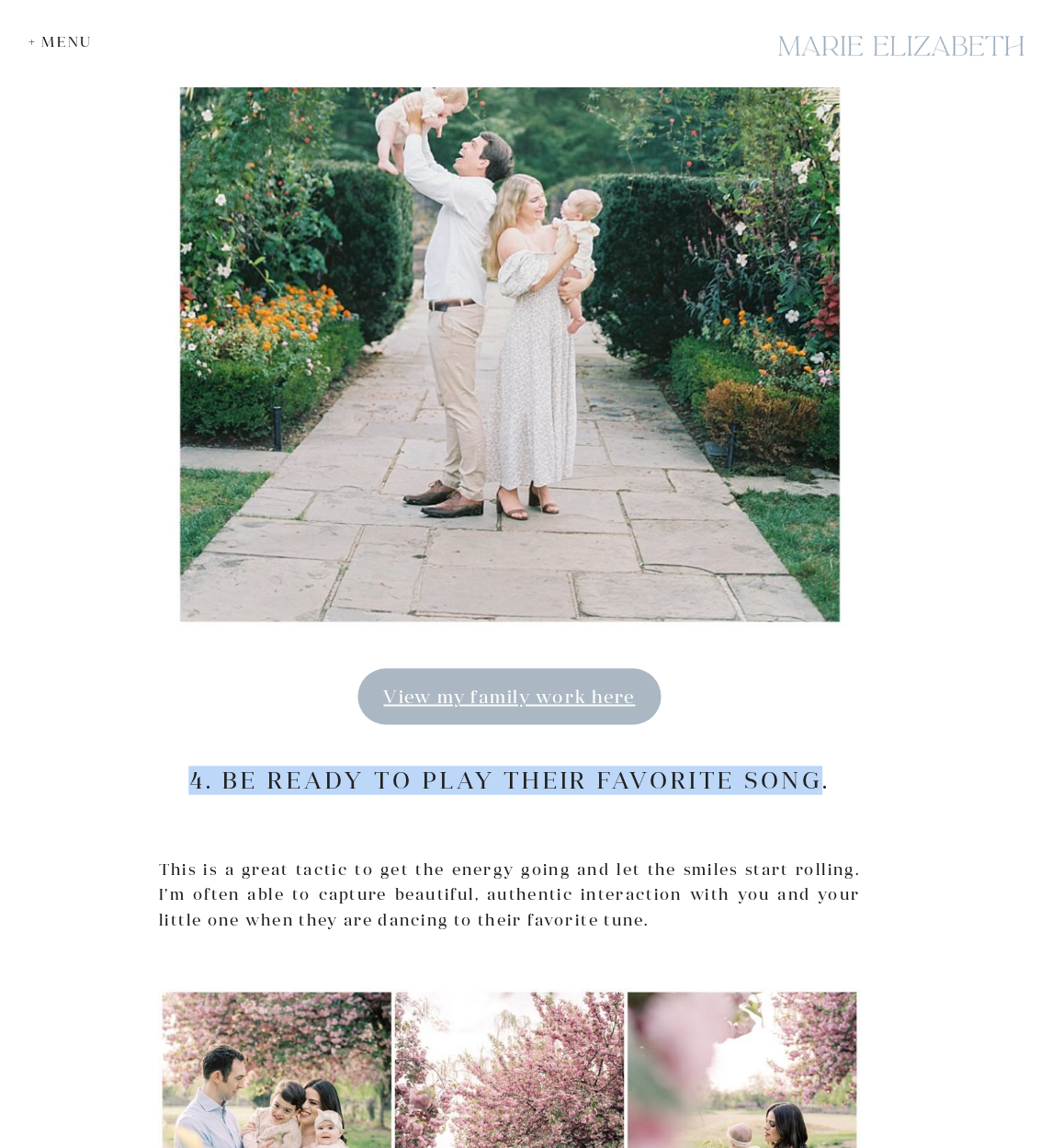
drag, startPoint x: 824, startPoint y: 755, endPoint x: 173, endPoint y: 726, distance: 651.6
click at [173, 726] on div "Being a family photographer is the BEST job. After all, I get to play with litt…" at bounding box center [509, 381] width 701 height 8204
copy div "4. Be ready to play their favorite song"
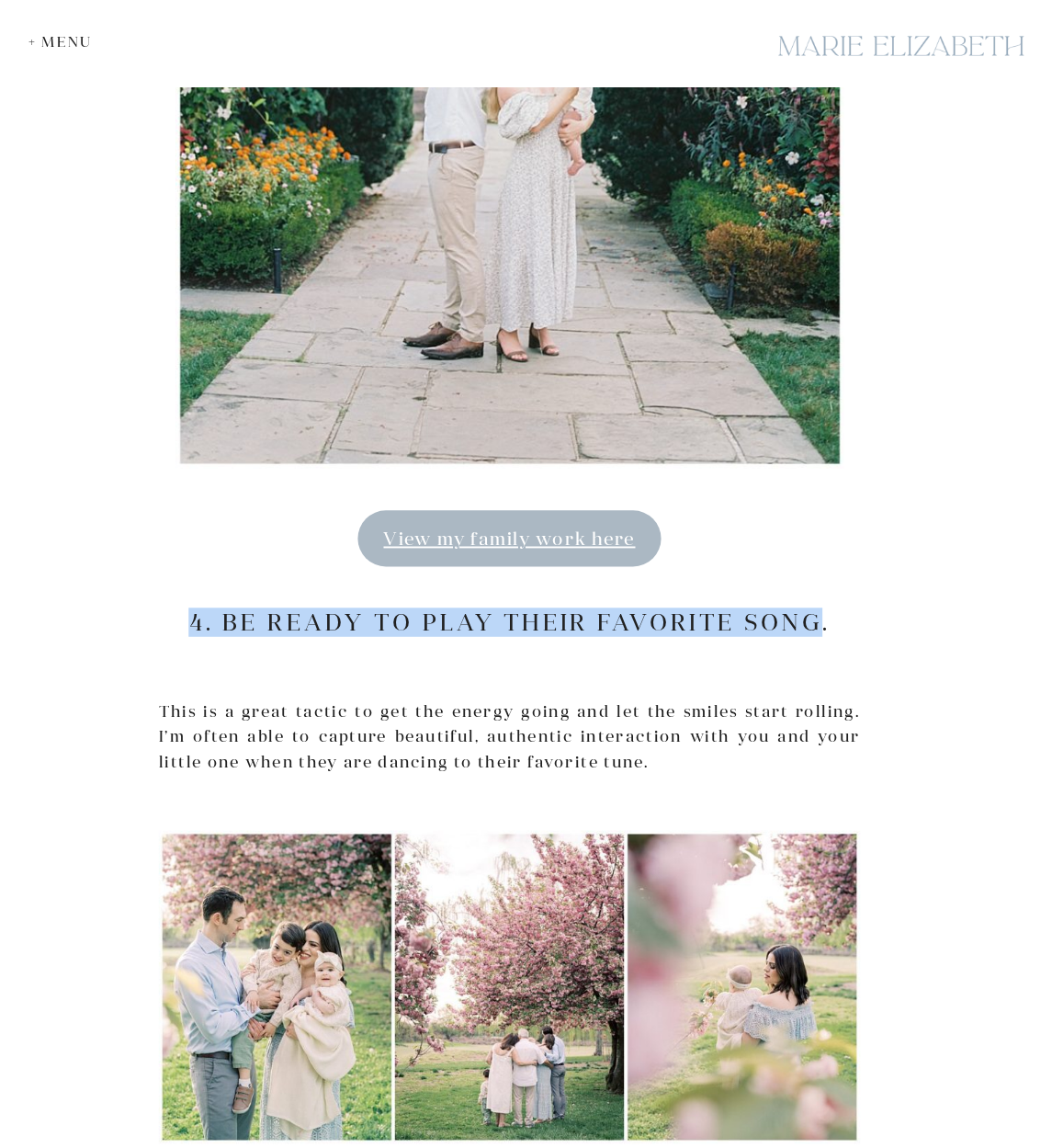
scroll to position [4328, 0]
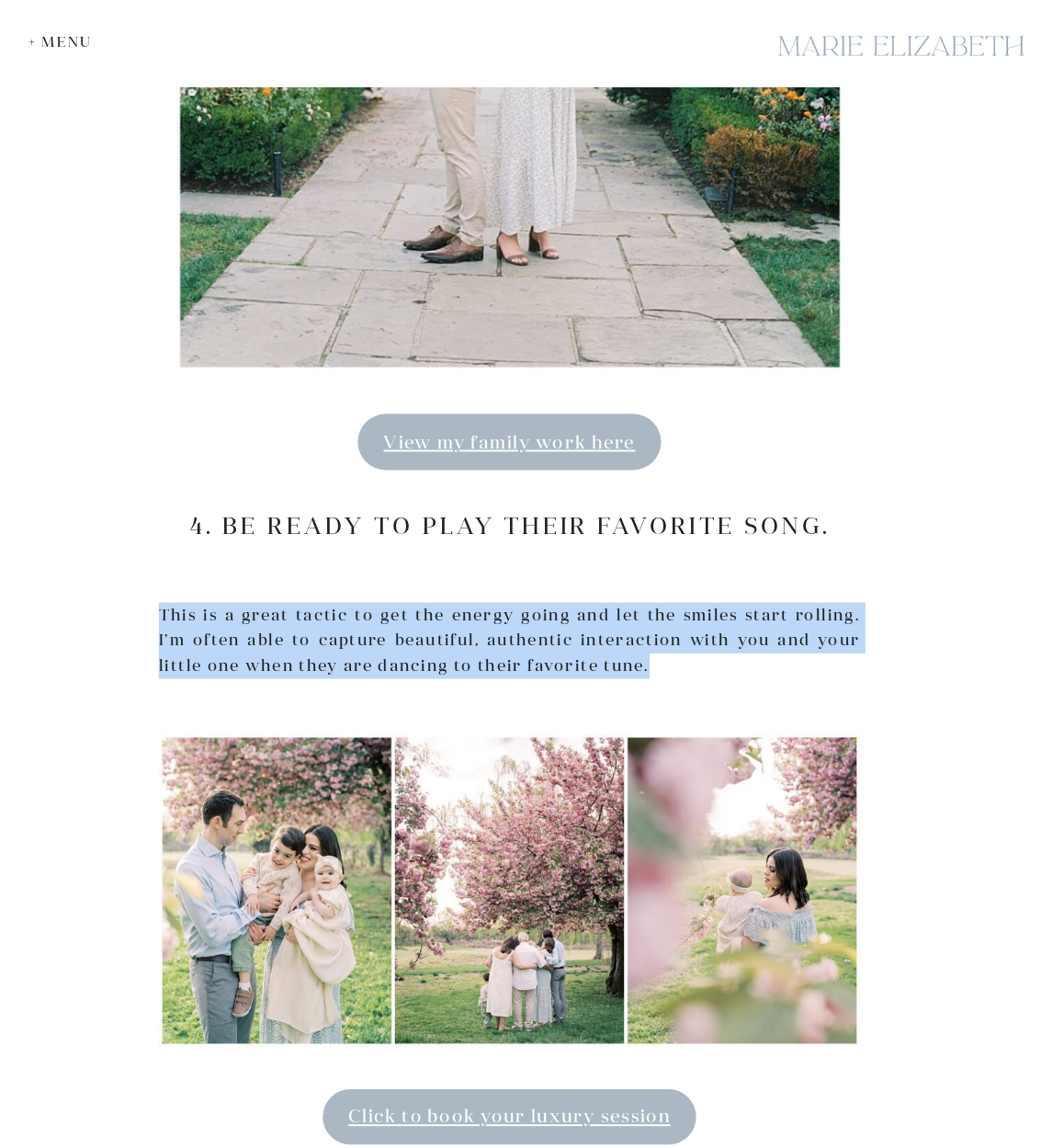
drag, startPoint x: 604, startPoint y: 642, endPoint x: 163, endPoint y: 585, distance: 444.7
click at [163, 602] on p "This is a great tactic to get the energy going and let the smiles start rolling…" at bounding box center [509, 639] width 701 height 76
copy p "This is a great tactic to get the energy going and let the smiles start rolling…"
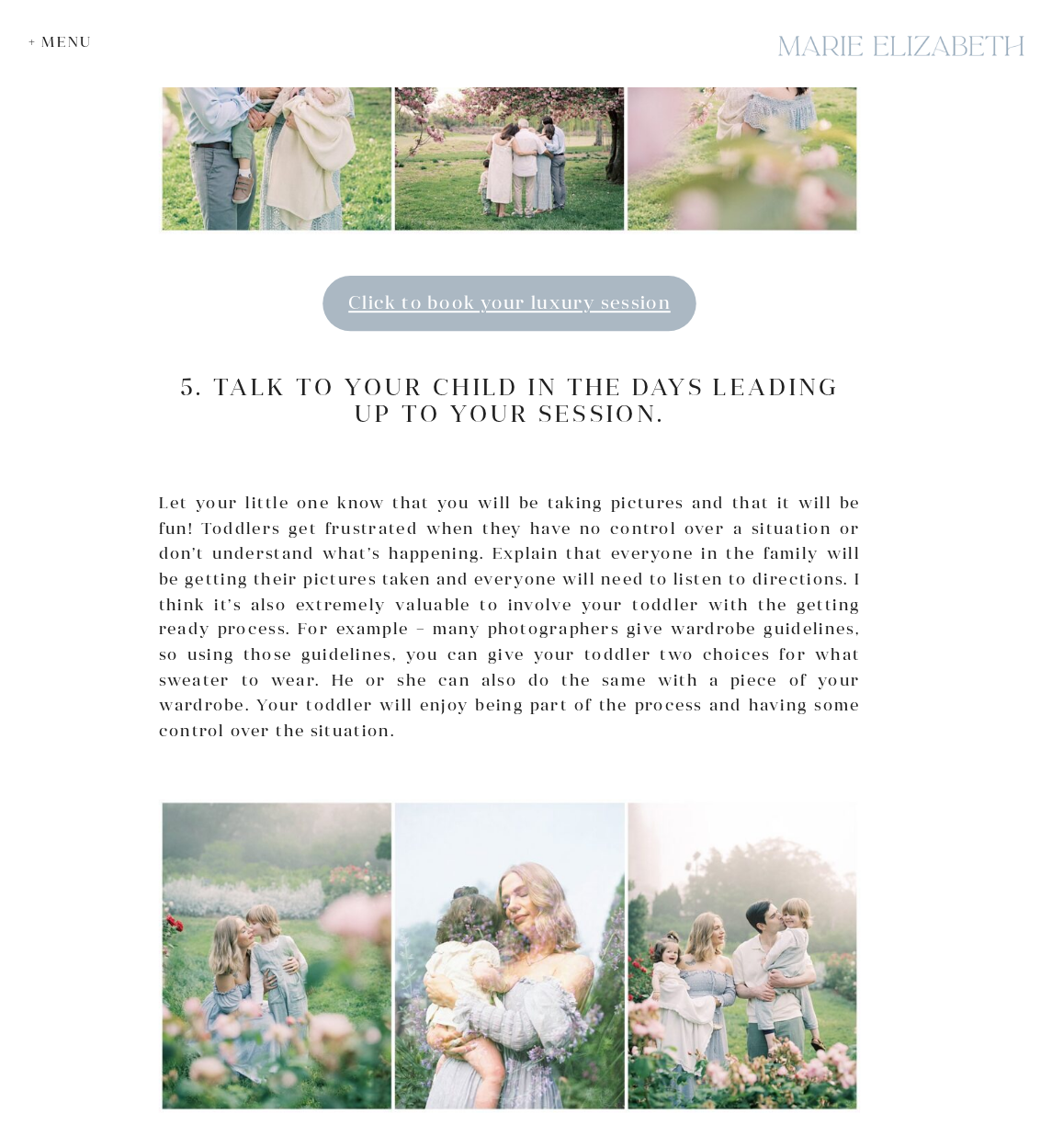
scroll to position [5161, 0]
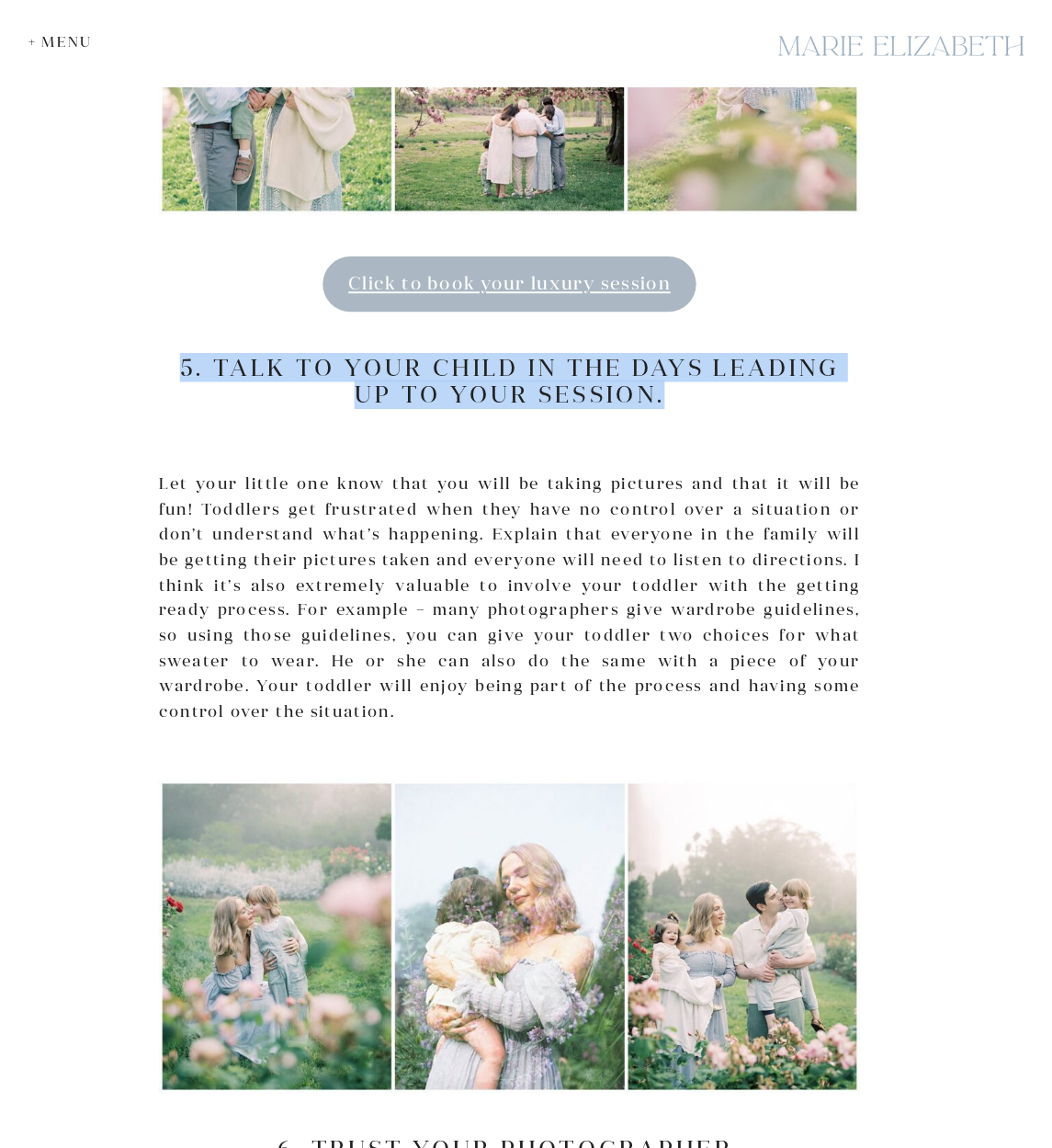
drag, startPoint x: 674, startPoint y: 365, endPoint x: 183, endPoint y: 311, distance: 494.0
copy div "5. Talk to your child in the days leading up to your session."
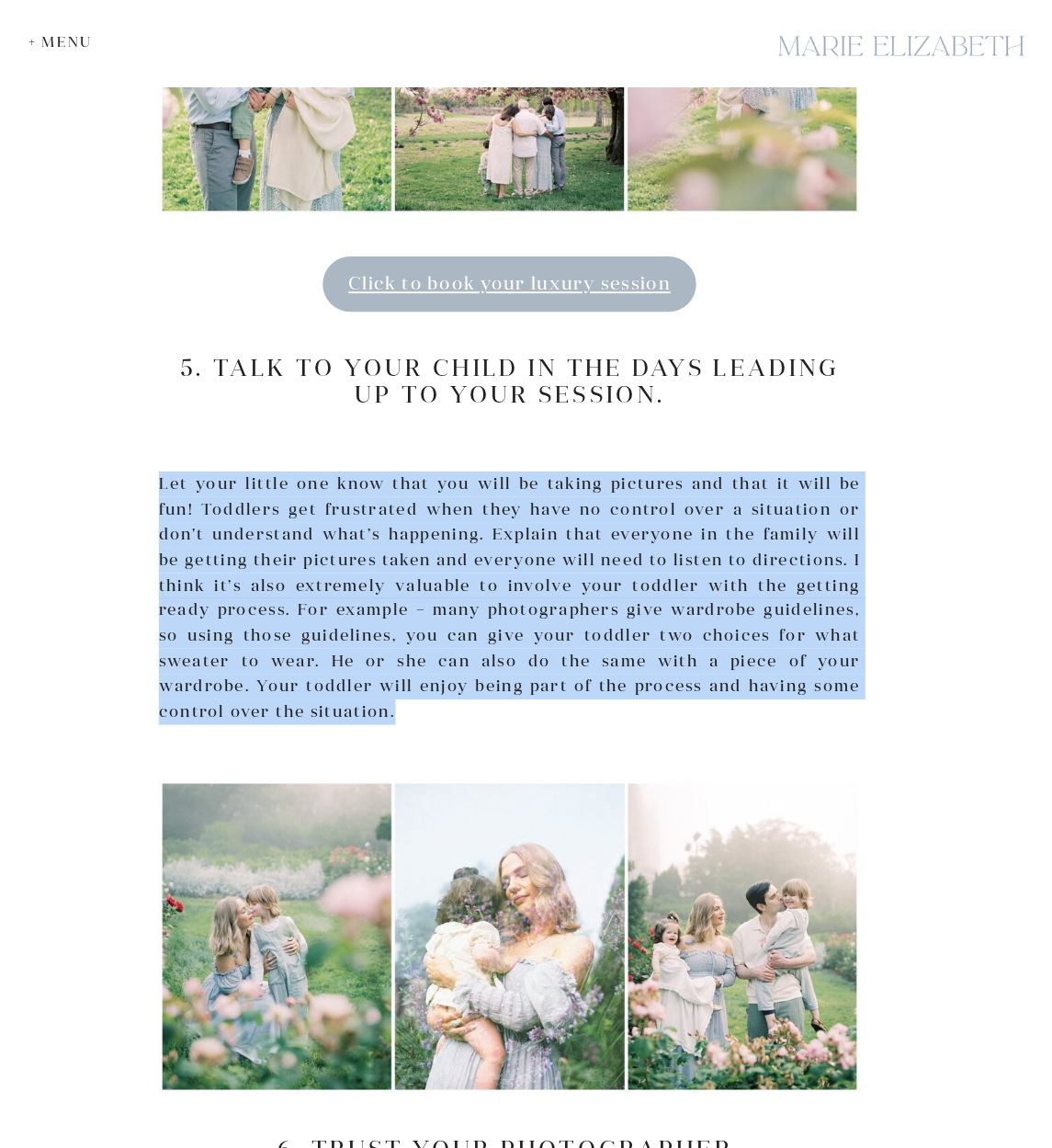
drag, startPoint x: 393, startPoint y: 676, endPoint x: 162, endPoint y: 450, distance: 323.2
click at [162, 471] on p "Let your little one know that you will be taking pictures and that it will be f…" at bounding box center [509, 597] width 701 height 252
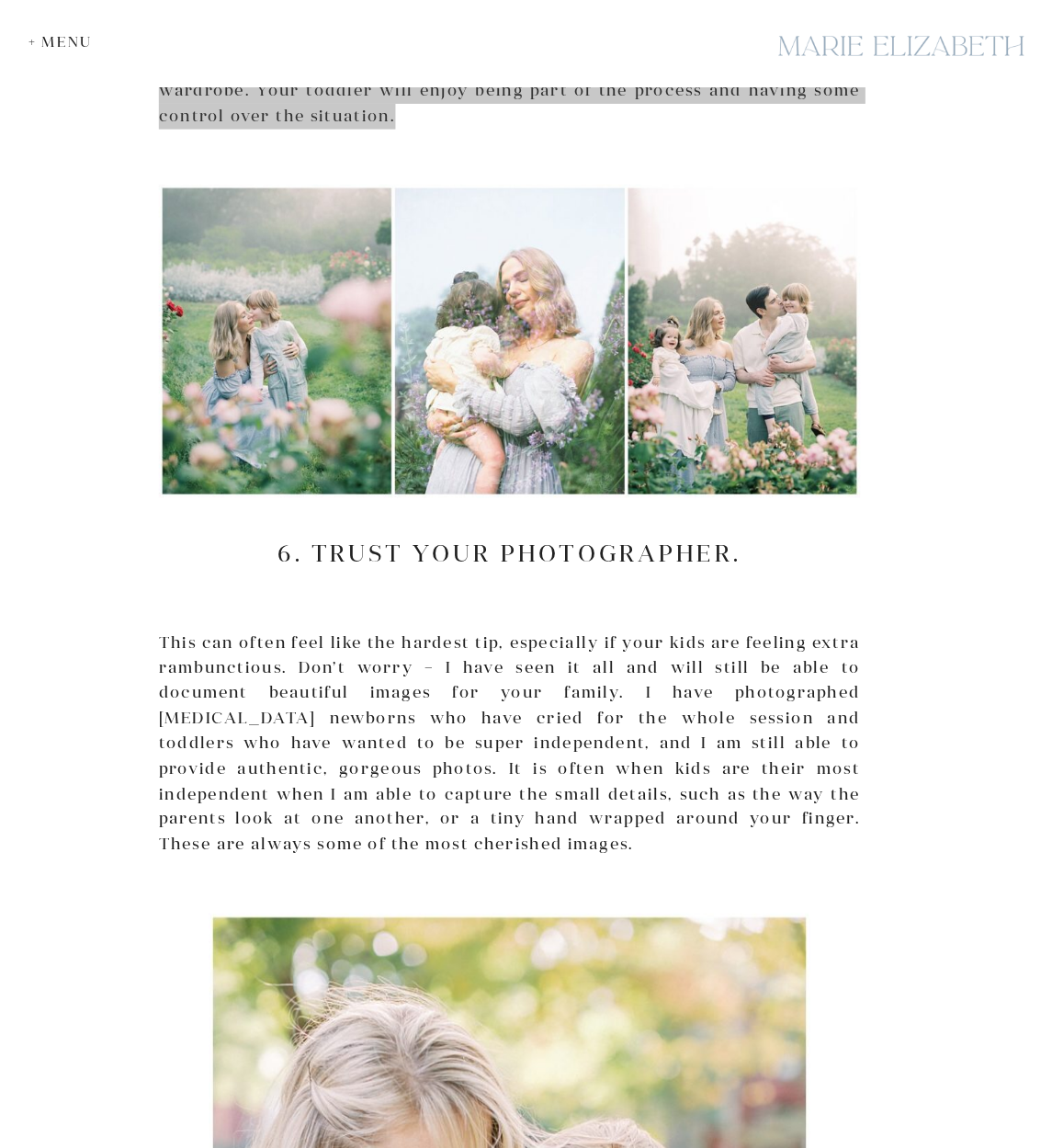
scroll to position [5763, 0]
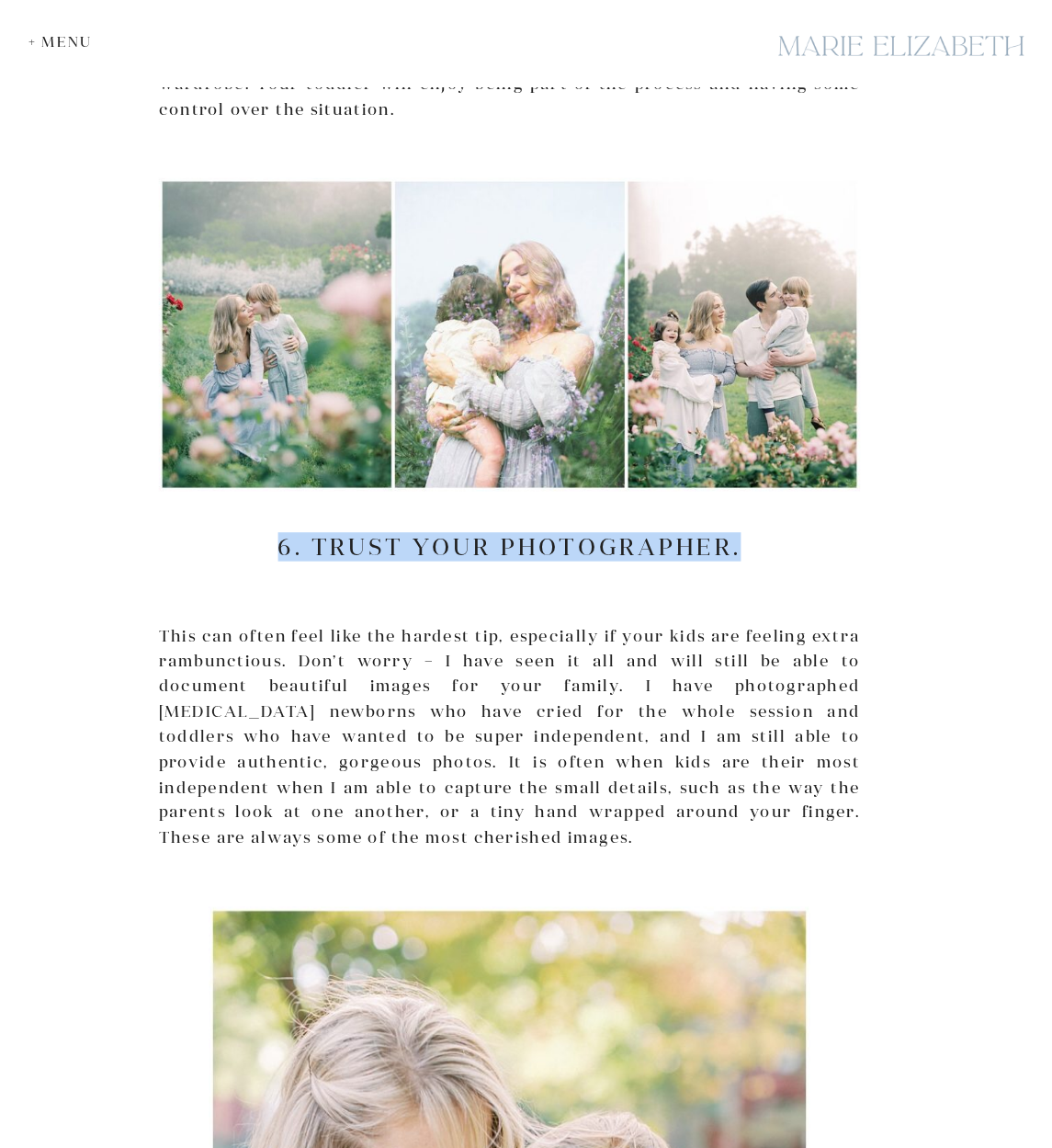
drag, startPoint x: 749, startPoint y: 509, endPoint x: 219, endPoint y: 511, distance: 530.0
click at [219, 533] on h2 "6. Trust your photographer." at bounding box center [509, 547] width 701 height 28
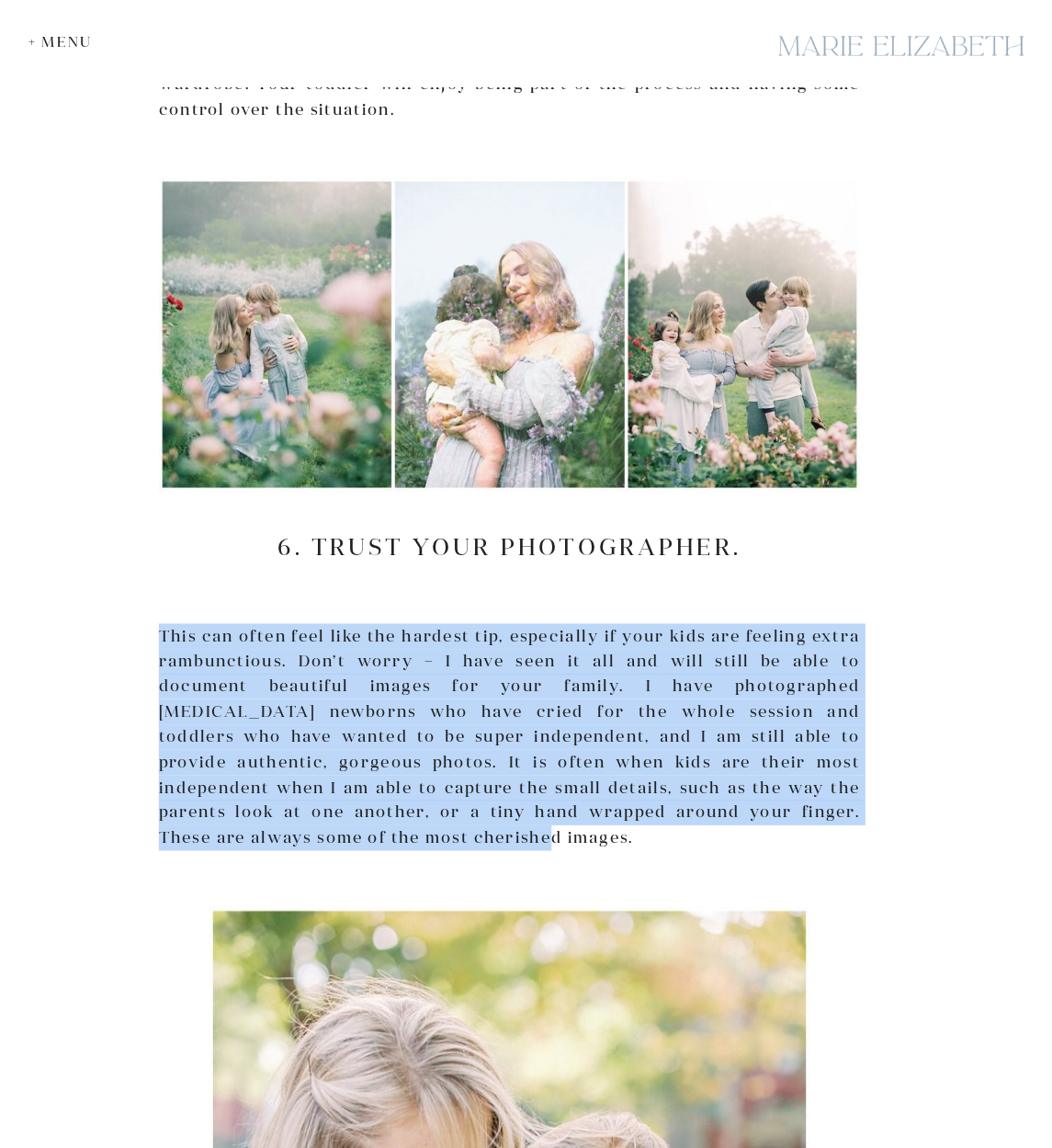
drag, startPoint x: 243, startPoint y: 794, endPoint x: 163, endPoint y: 593, distance: 216.3
click at [163, 623] on p "This can often feel like the hardest tip, especially if your kids are feeling e…" at bounding box center [509, 736] width 701 height 227
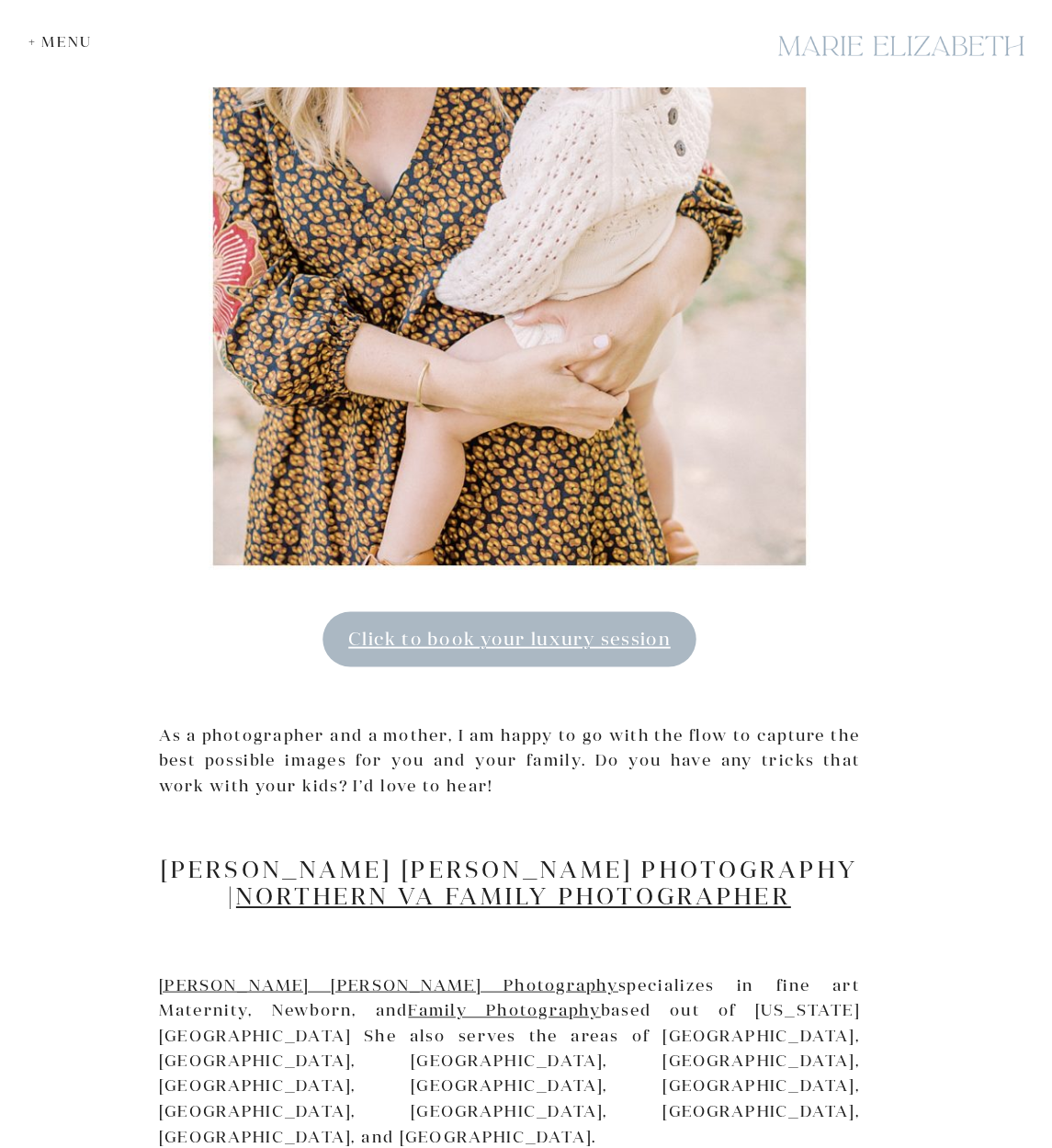
scroll to position [7053, 0]
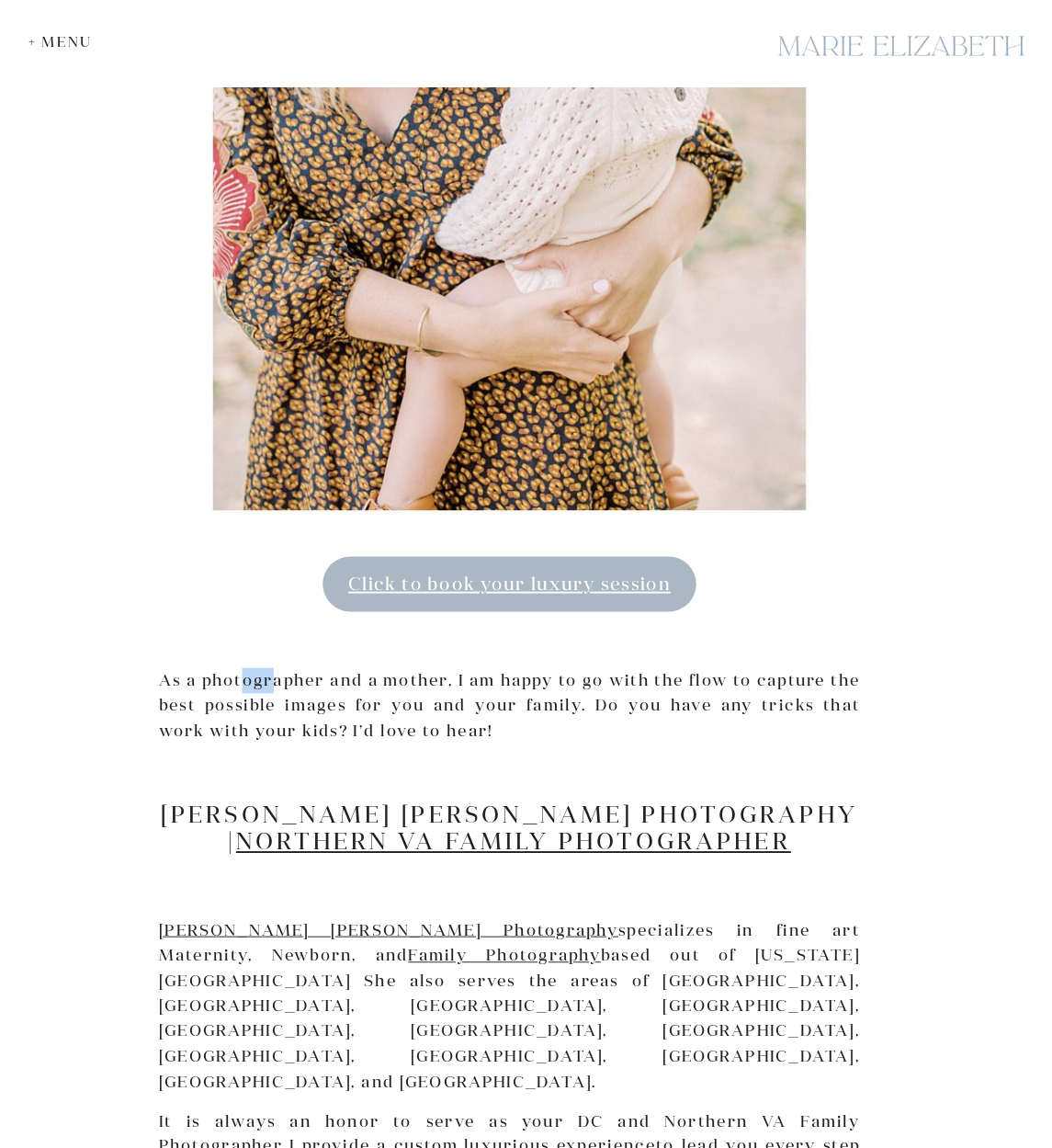
click at [242, 668] on p "As a photographer and a mother, I am happy to go with the flow to capture the b…" at bounding box center [509, 705] width 701 height 76
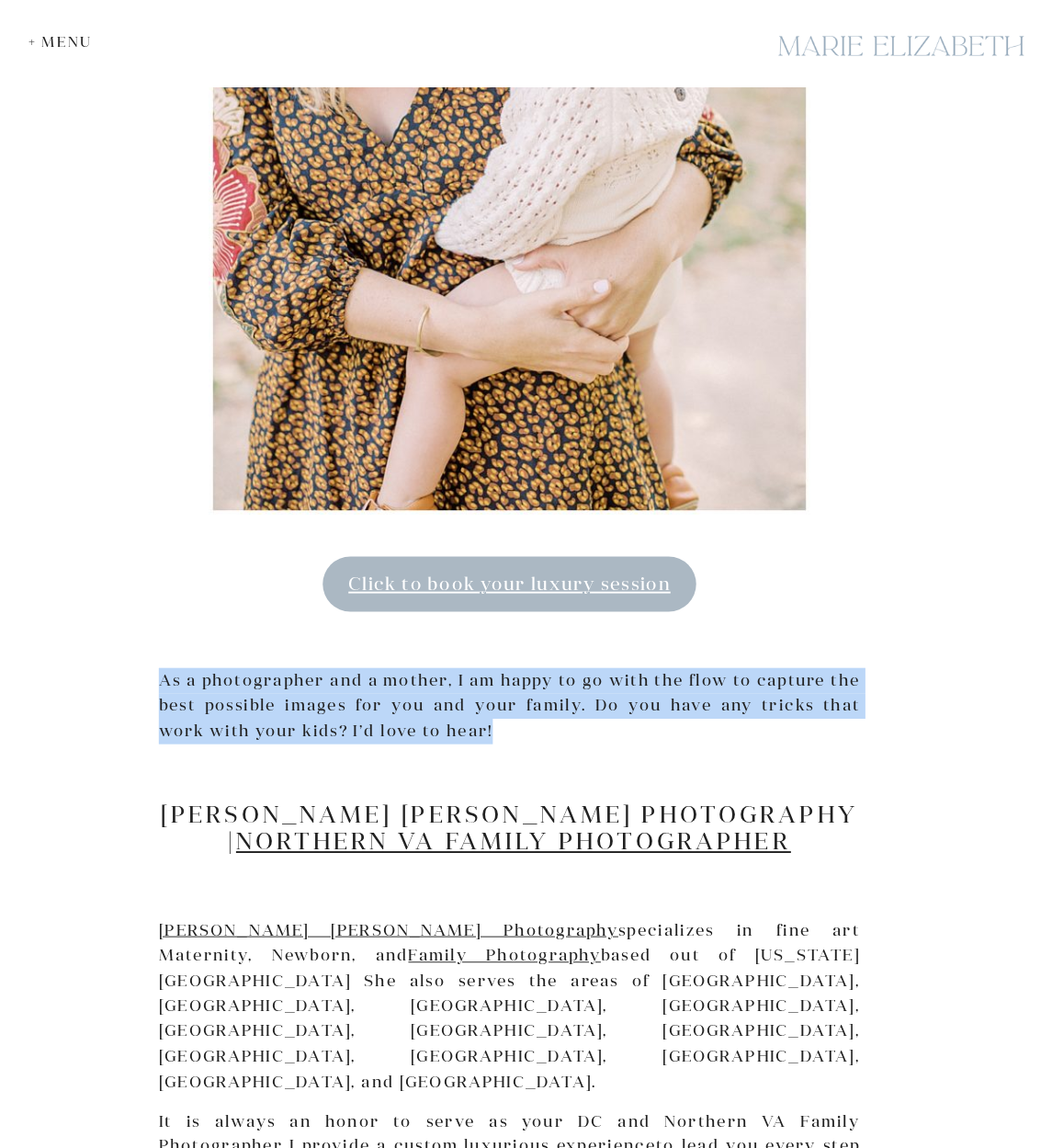
drag, startPoint x: 455, startPoint y: 688, endPoint x: 160, endPoint y: 639, distance: 299.0
click at [160, 668] on p "As a photographer and a mother, I am happy to go with the flow to capture the b…" at bounding box center [509, 705] width 701 height 76
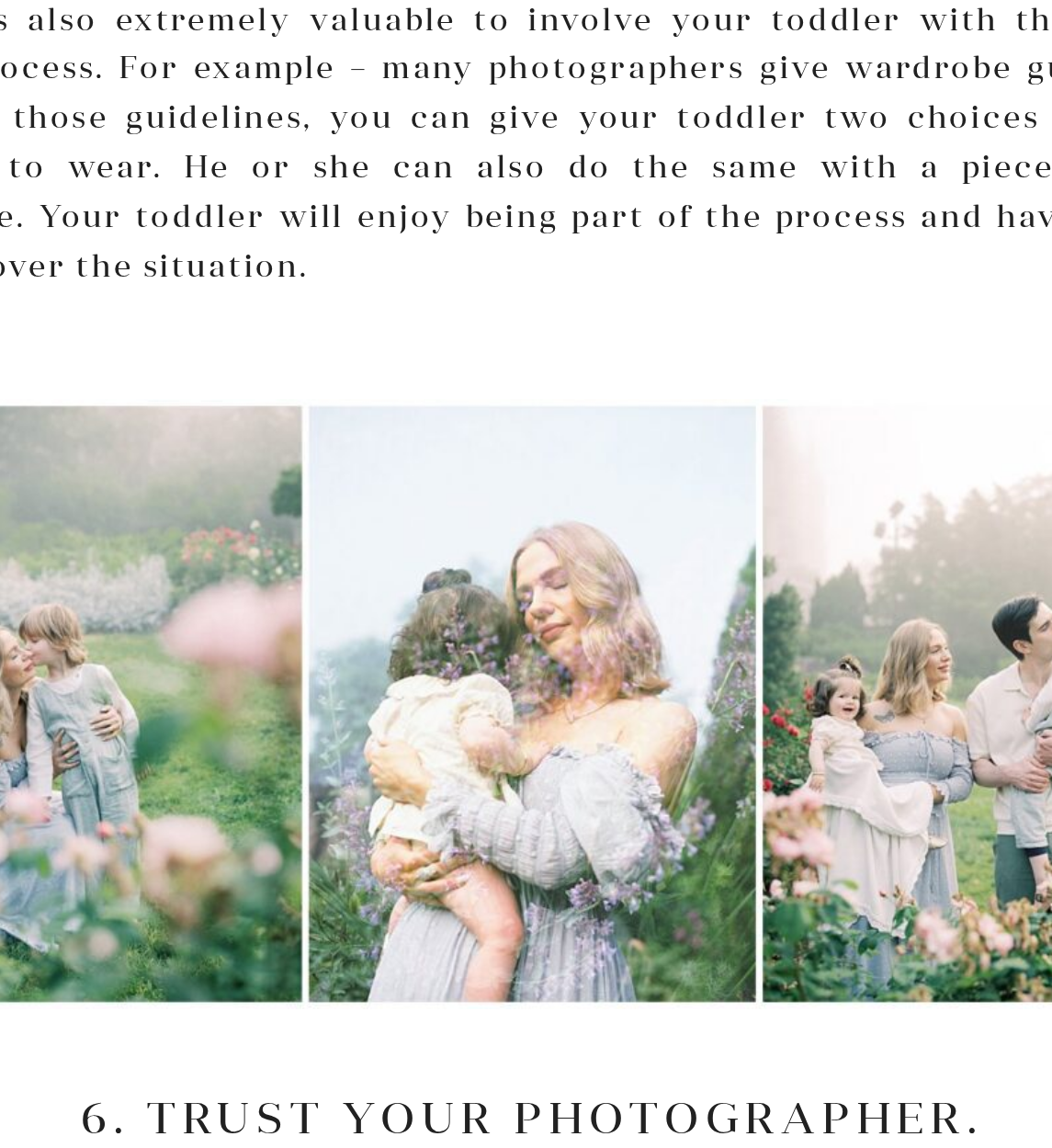
scroll to position [5426, 0]
